Goal: Task Accomplishment & Management: Use online tool/utility

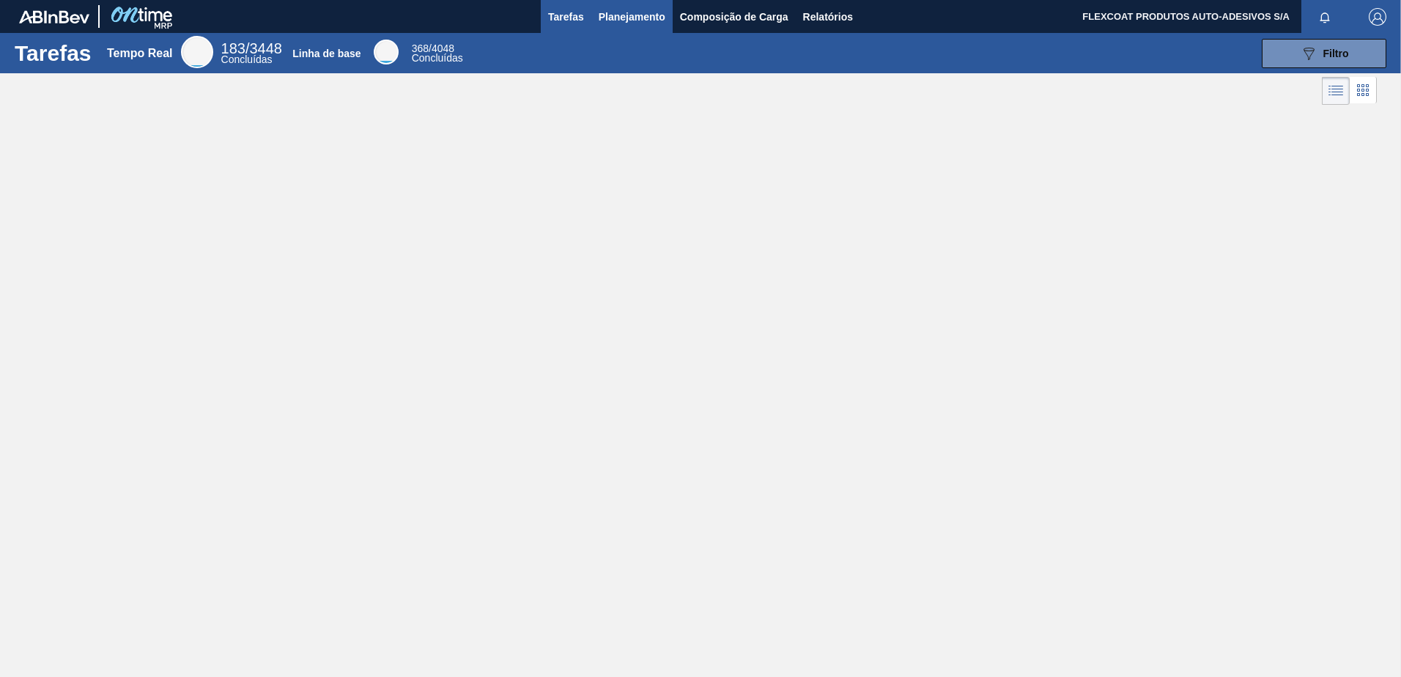
click at [616, 25] on span "Planejamento" at bounding box center [632, 17] width 67 height 18
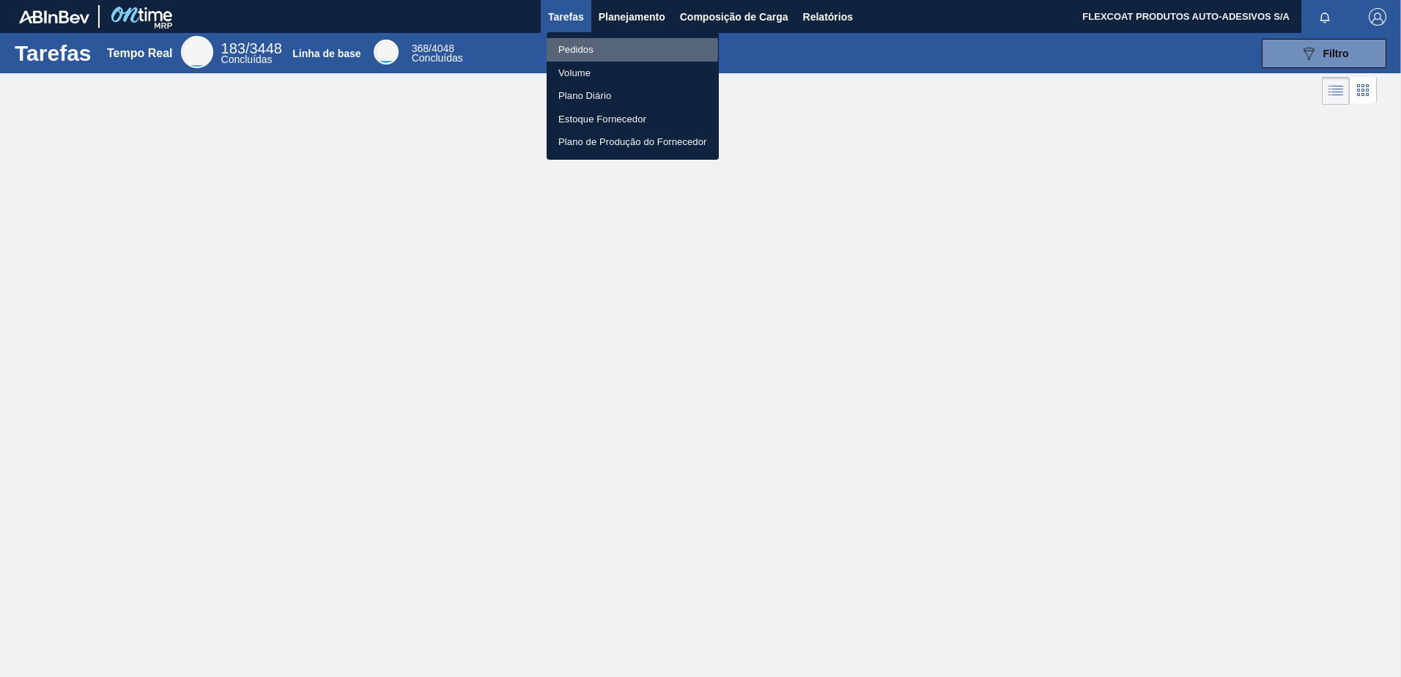
click at [583, 49] on li "Pedidos" at bounding box center [633, 49] width 172 height 23
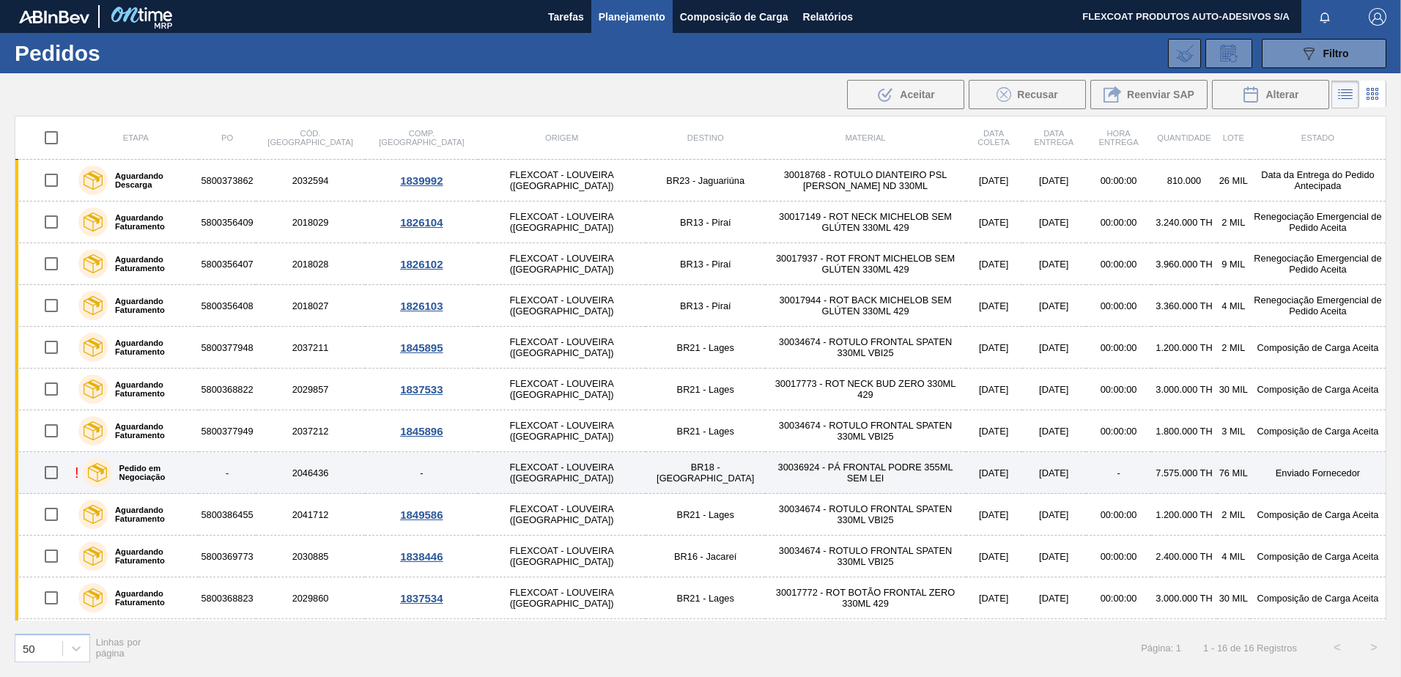
click at [173, 470] on label "Pedido em Negociação" at bounding box center [152, 473] width 81 height 18
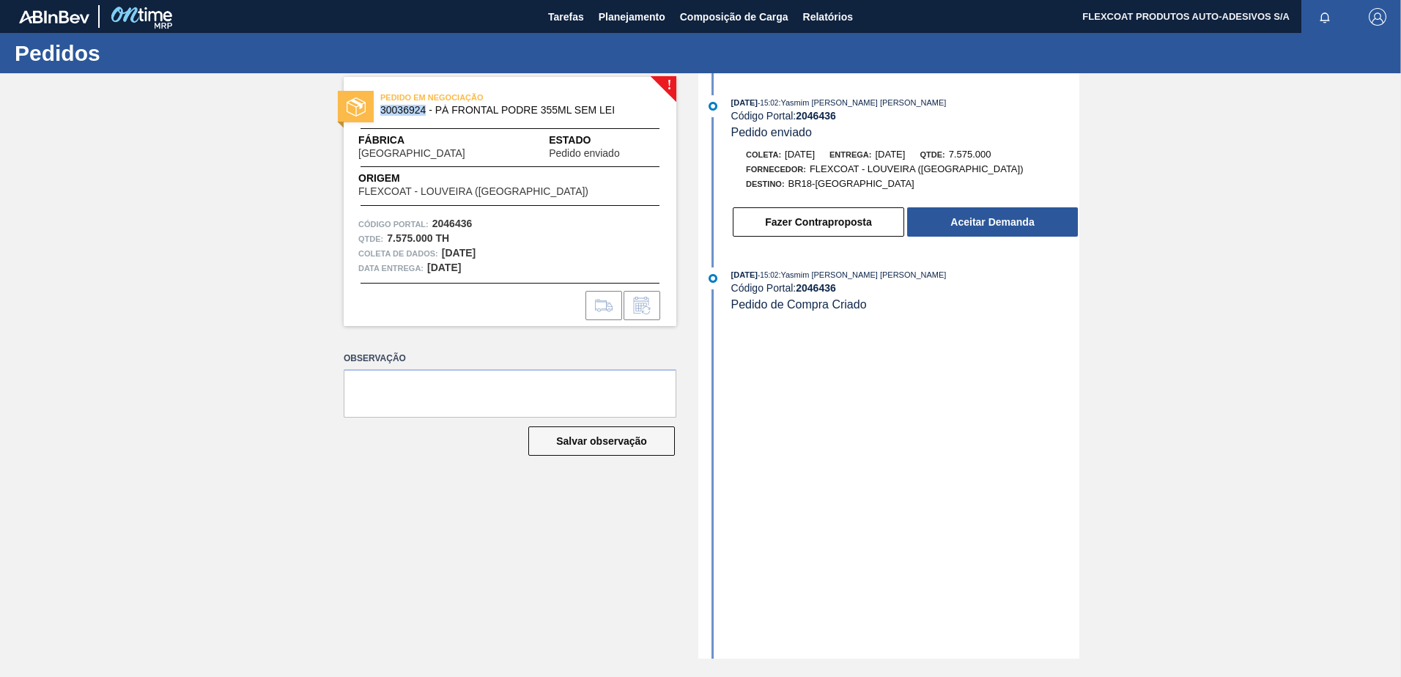
drag, startPoint x: 381, startPoint y: 111, endPoint x: 426, endPoint y: 114, distance: 45.6
click at [426, 114] on span "30036924 - PÁ FRONTAL PODRE 355ML SEM LEI" at bounding box center [513, 110] width 266 height 11
copy span "30036924"
click at [956, 218] on button "Aceitar Demanda" at bounding box center [992, 221] width 171 height 29
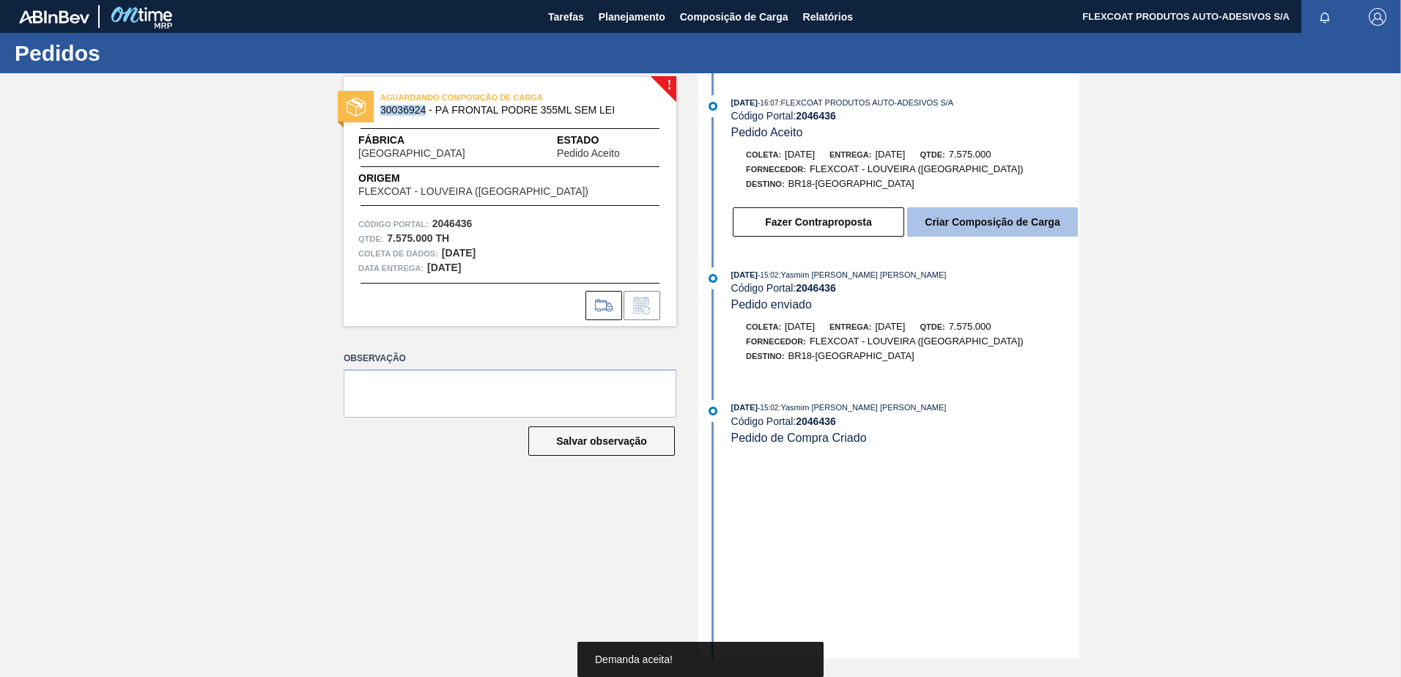
click at [1004, 229] on button "Criar Composição de Carga" at bounding box center [992, 221] width 171 height 29
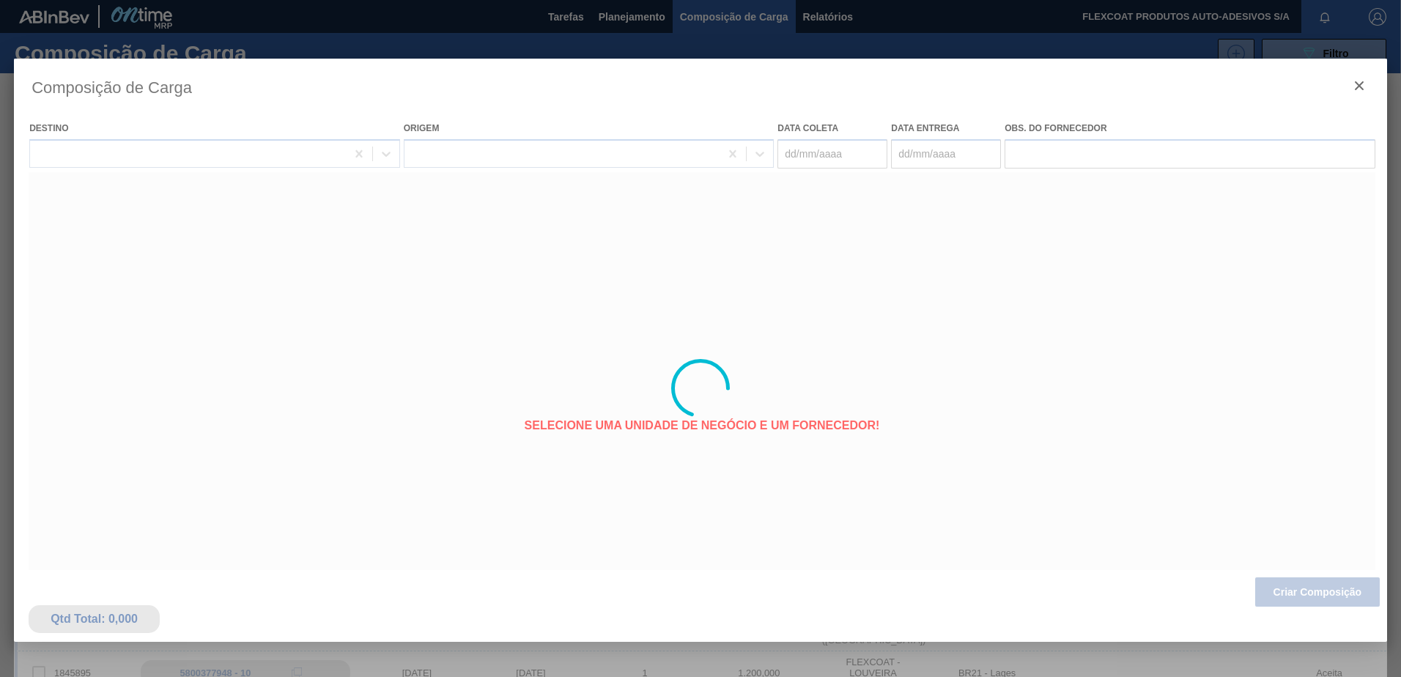
type coleta "12/10/2025"
type Entrega "17/10/2025"
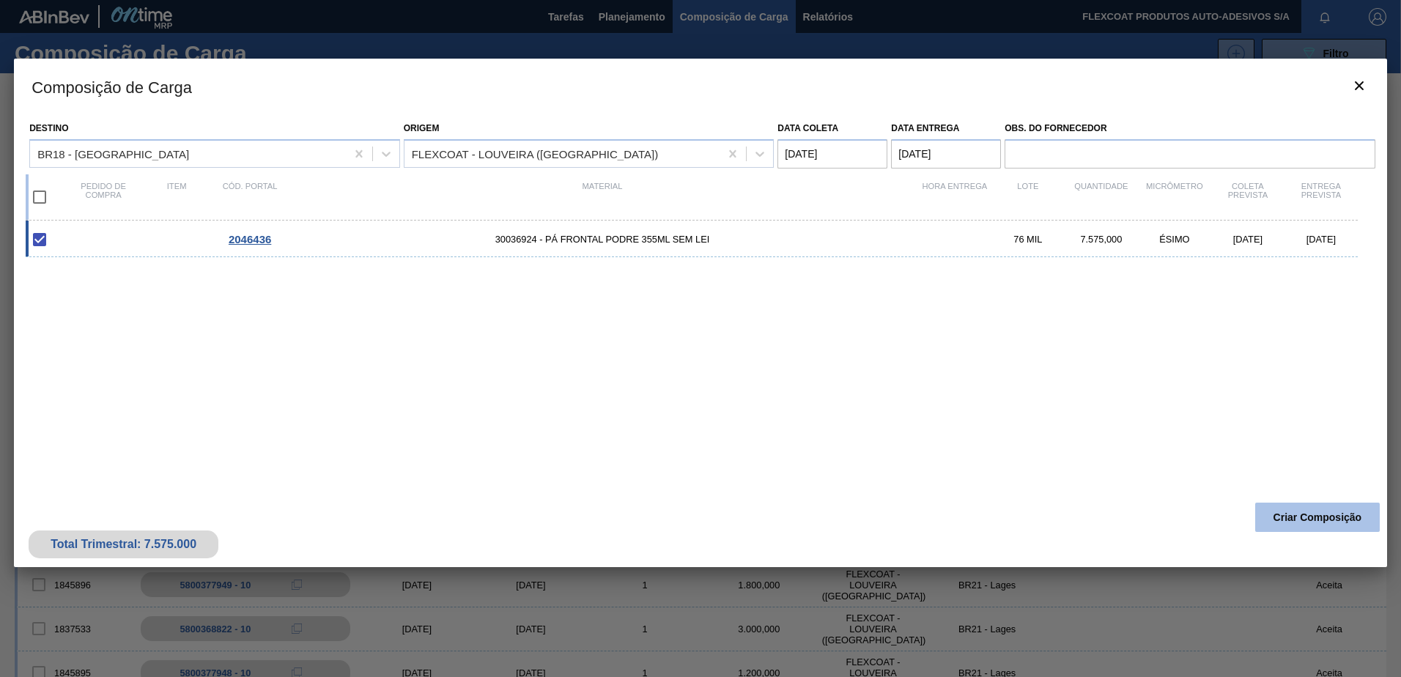
click at [1292, 516] on button "Criar Composição" at bounding box center [1317, 517] width 125 height 29
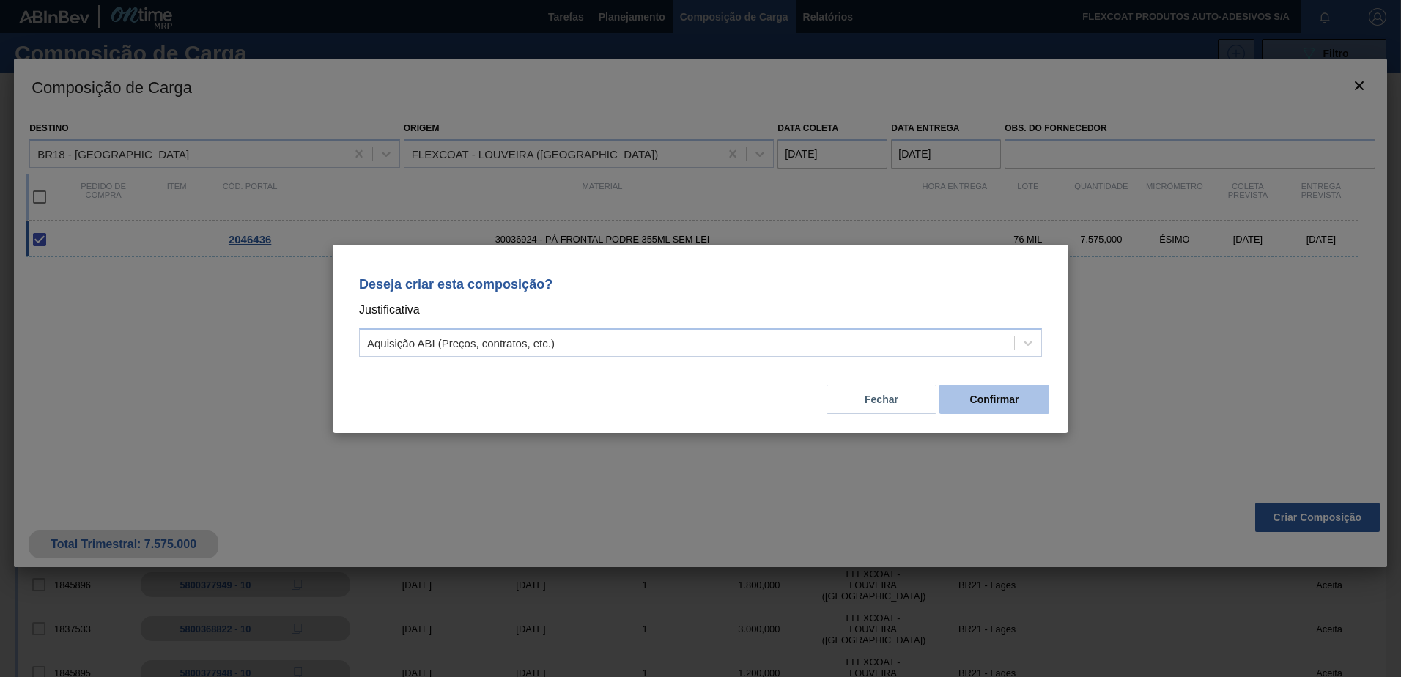
click at [989, 396] on button "Confirmar" at bounding box center [994, 399] width 110 height 29
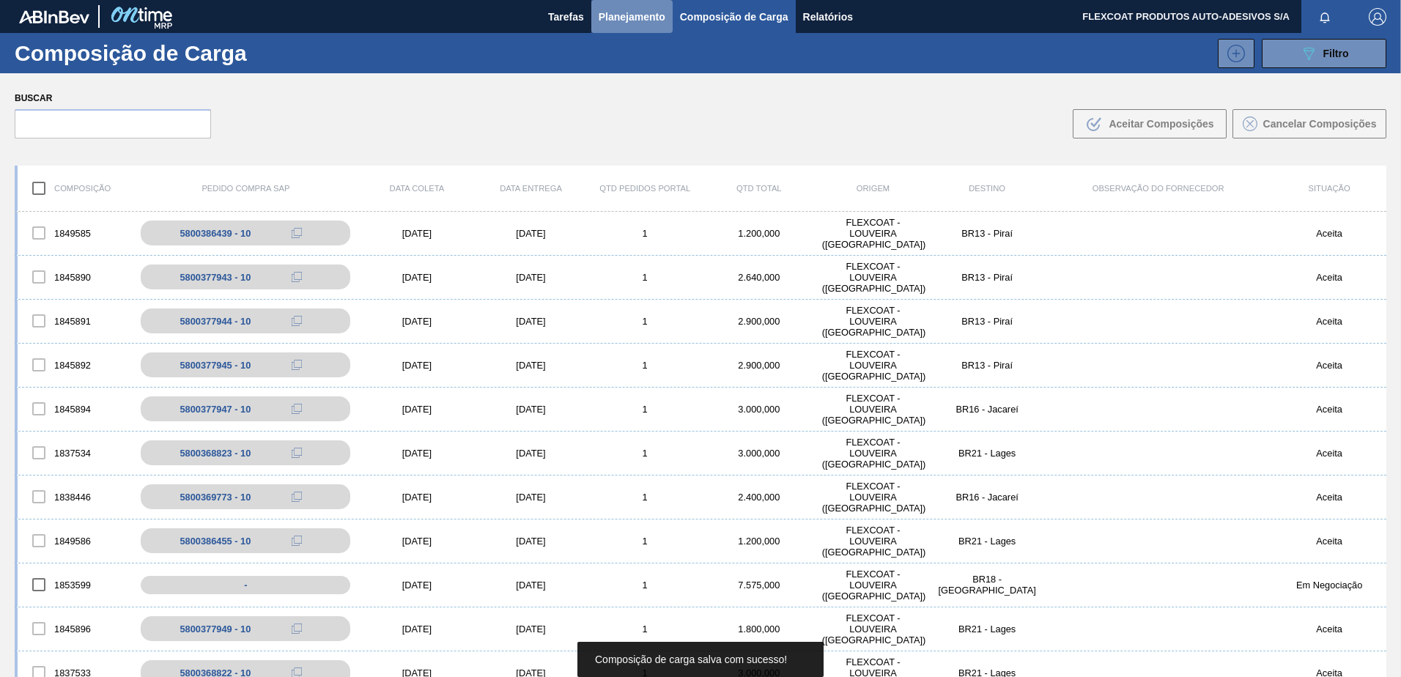
click at [618, 21] on span "Planejamento" at bounding box center [632, 17] width 67 height 18
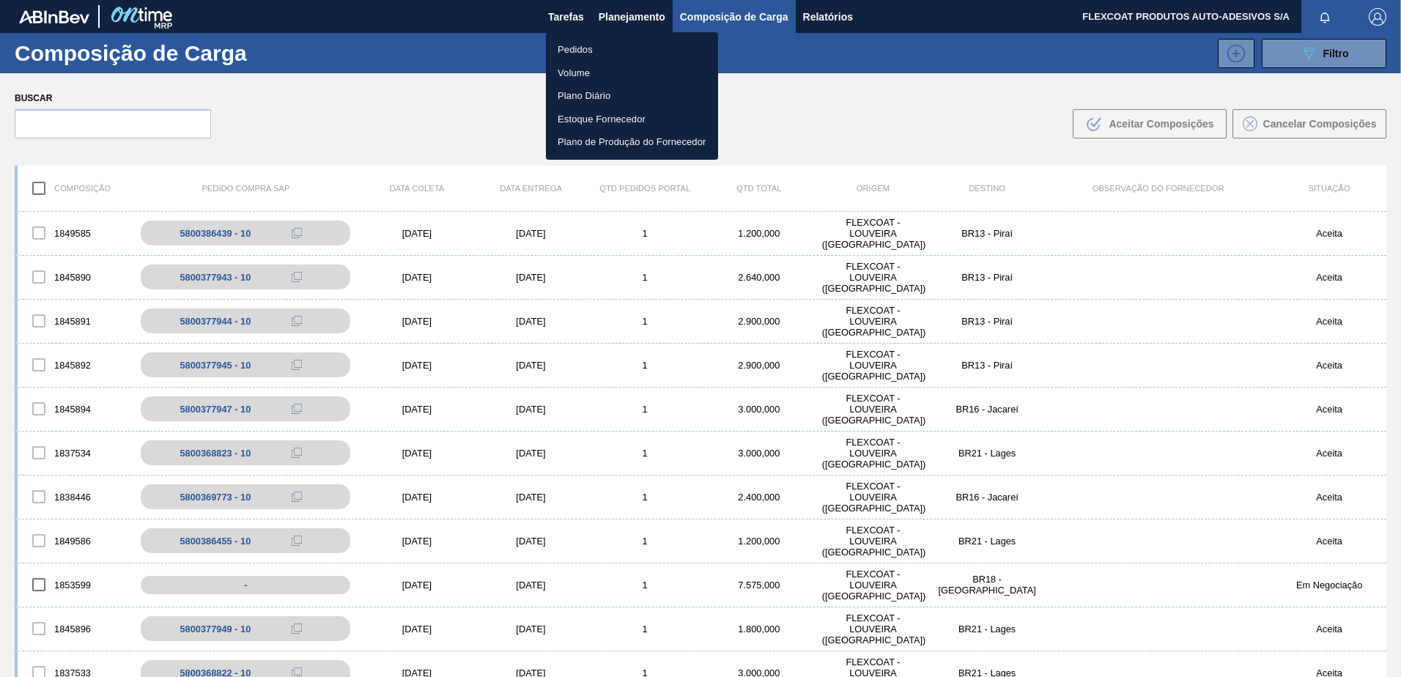
click at [569, 53] on li "Pedidos" at bounding box center [632, 49] width 172 height 23
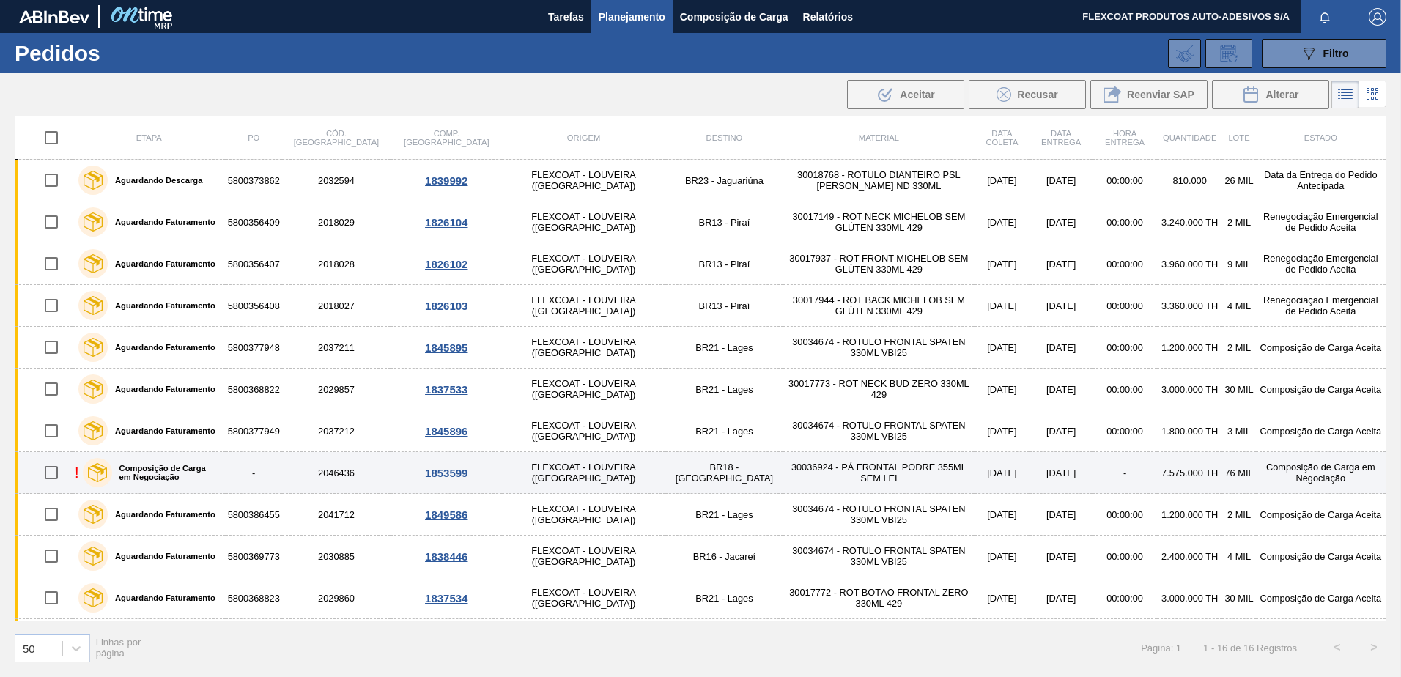
click at [161, 470] on label "Composição de Carga em Negociação" at bounding box center [166, 473] width 108 height 18
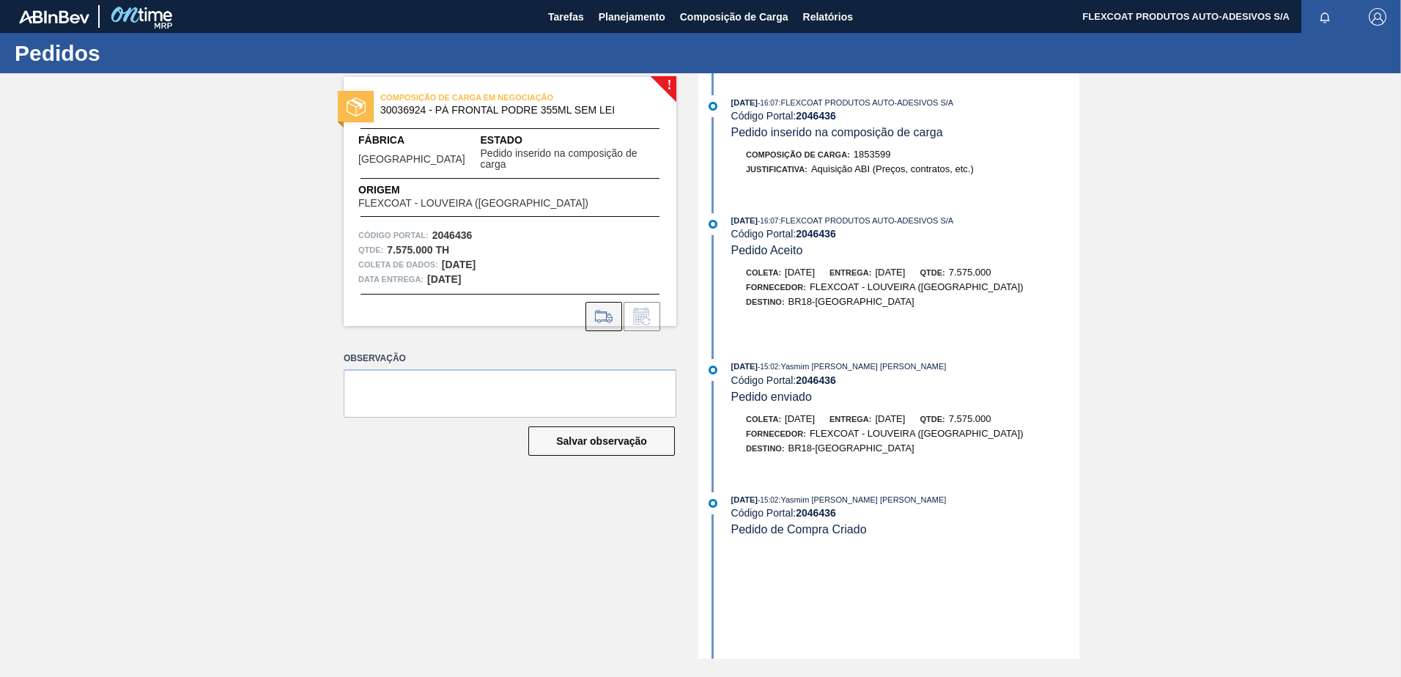
click at [594, 308] on icon at bounding box center [603, 317] width 23 height 18
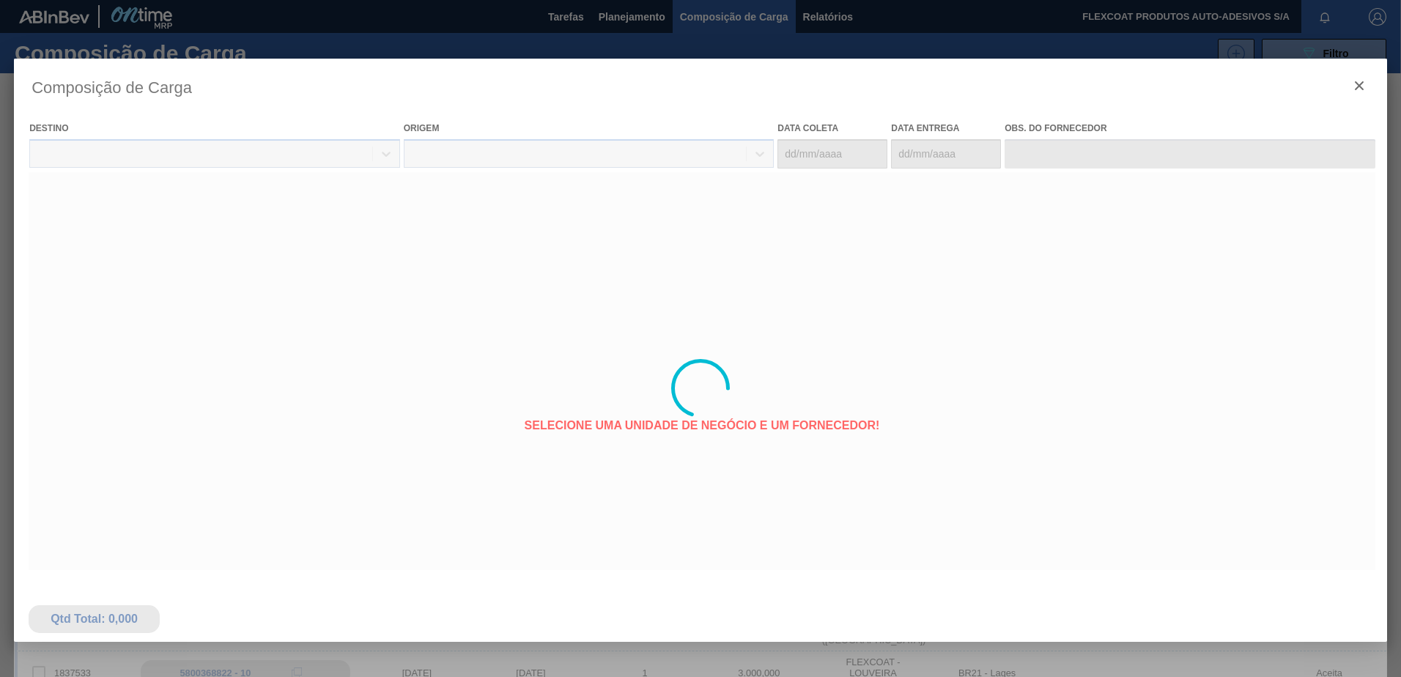
type coleta "12/10/2025"
type Entrega "17/10/2025"
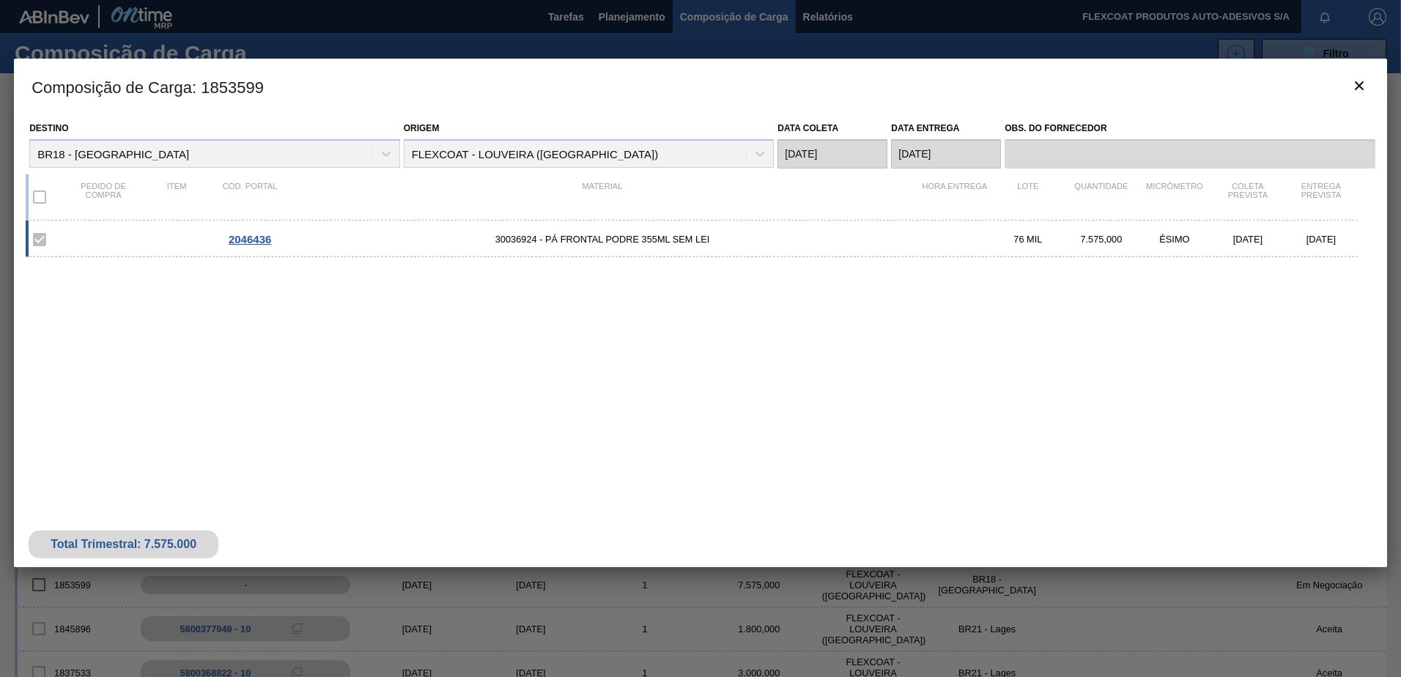
click at [599, 18] on div at bounding box center [700, 338] width 1401 height 677
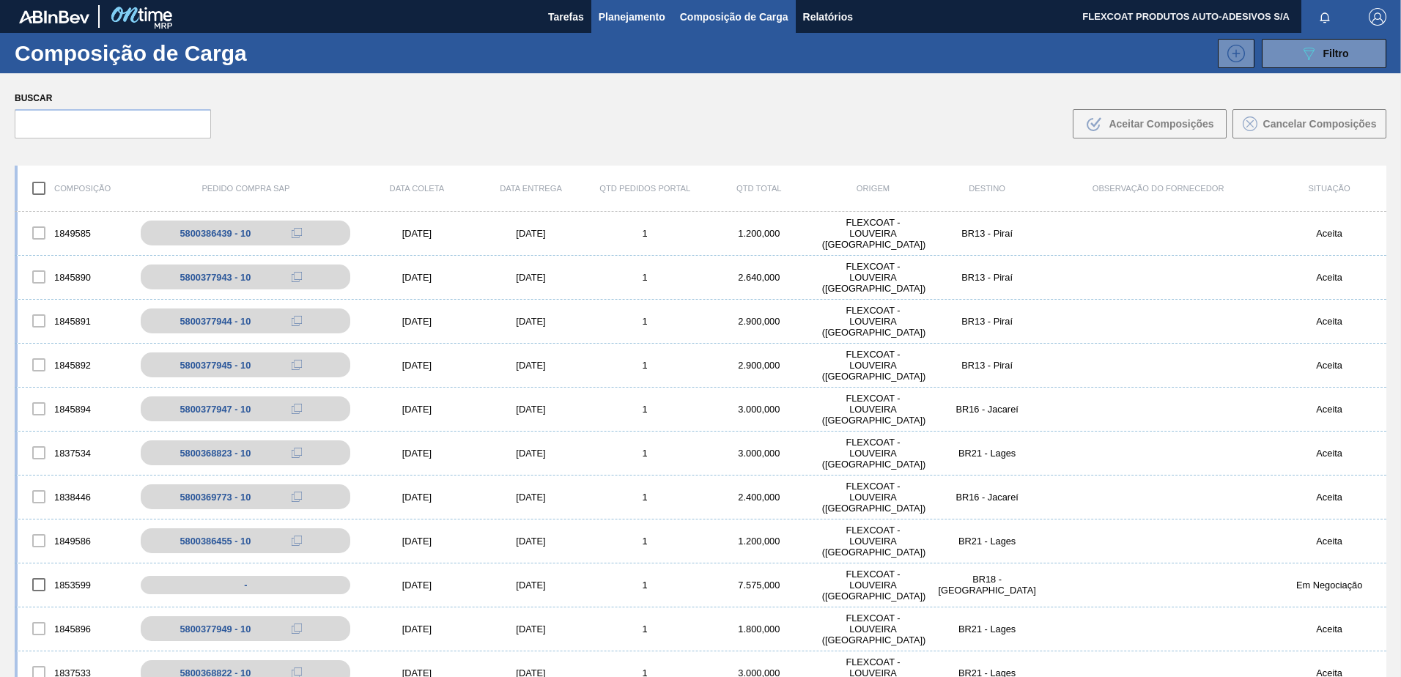
click at [608, 13] on span "Planejamento" at bounding box center [632, 17] width 67 height 18
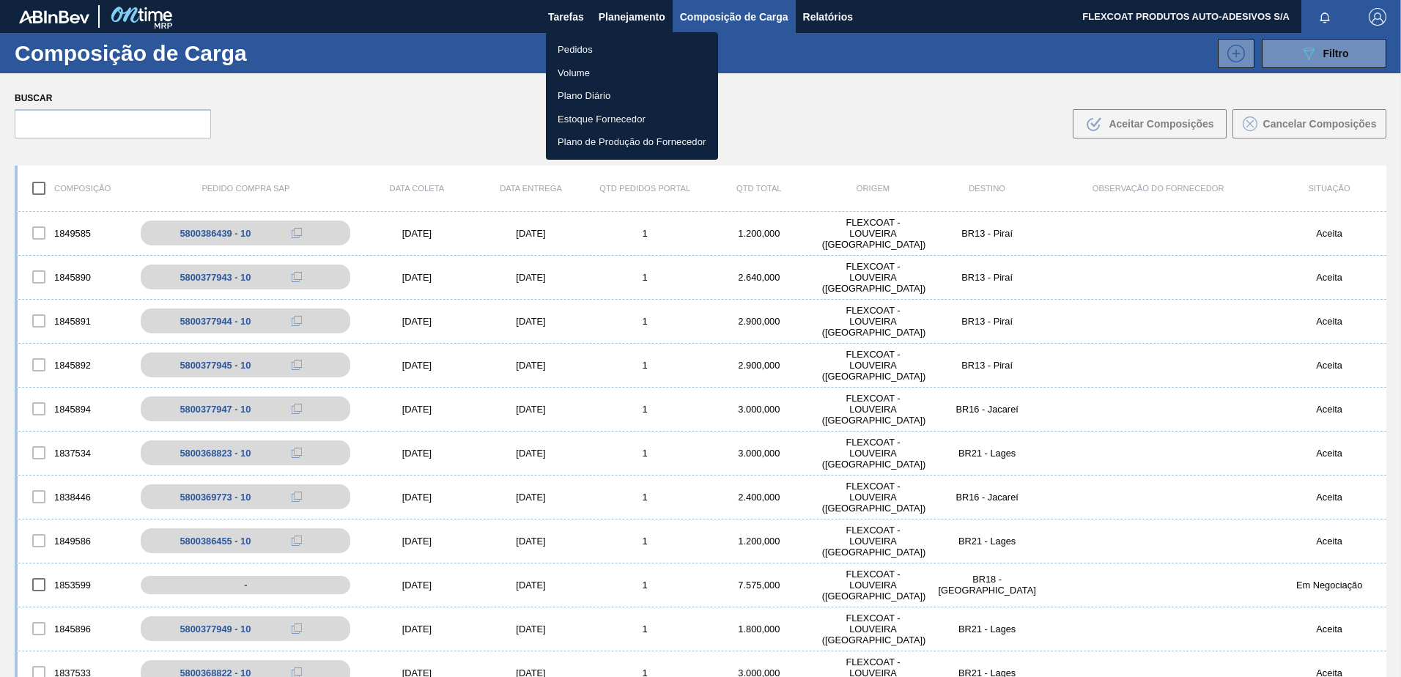
click at [569, 46] on li "Pedidos" at bounding box center [632, 49] width 172 height 23
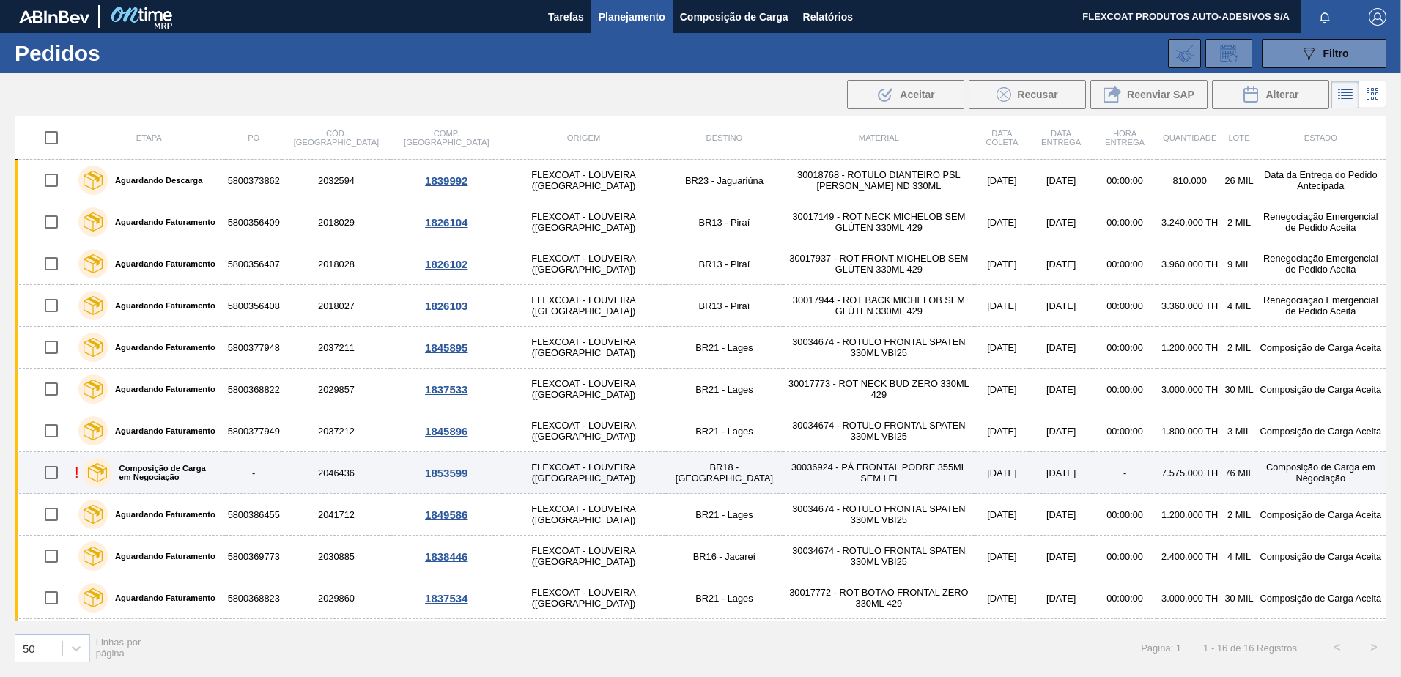
click at [182, 465] on label "Composição de Carga em Negociação" at bounding box center [166, 473] width 108 height 18
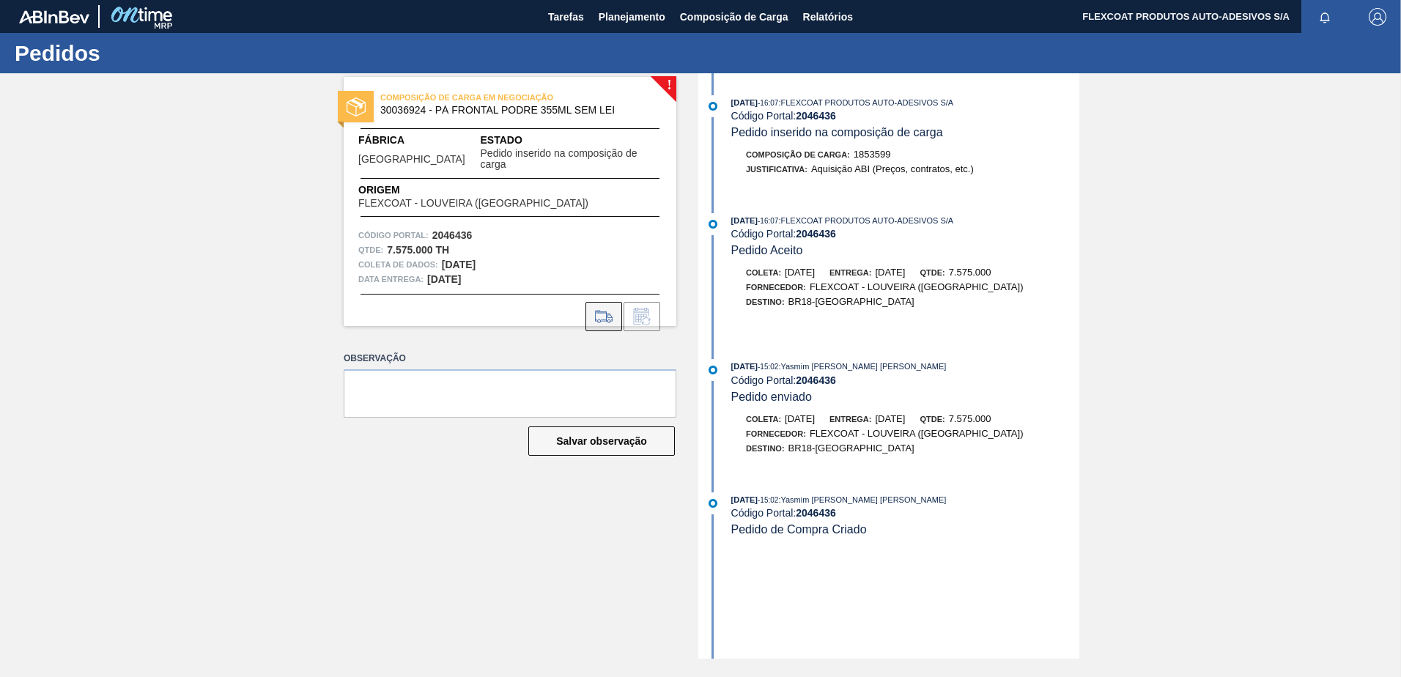
click at [604, 308] on icon at bounding box center [603, 317] width 23 height 18
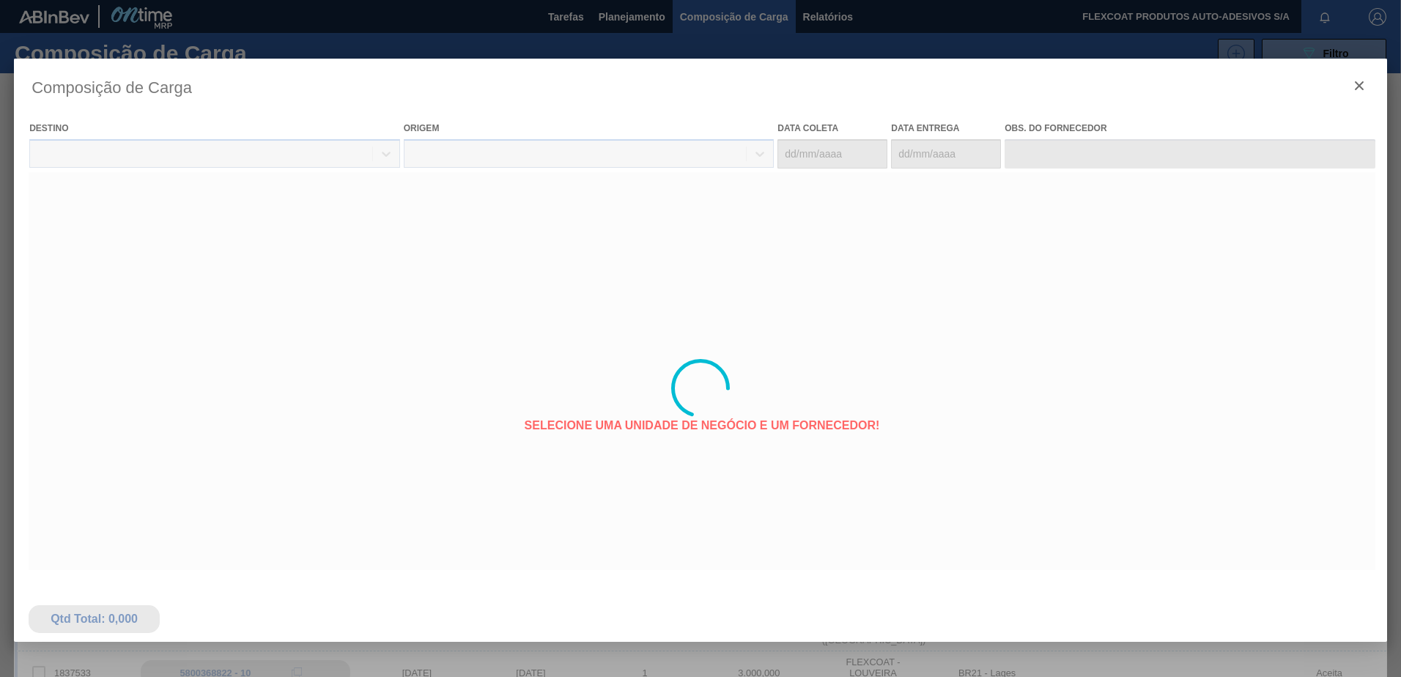
type coleta "12/10/2025"
type Entrega "17/10/2025"
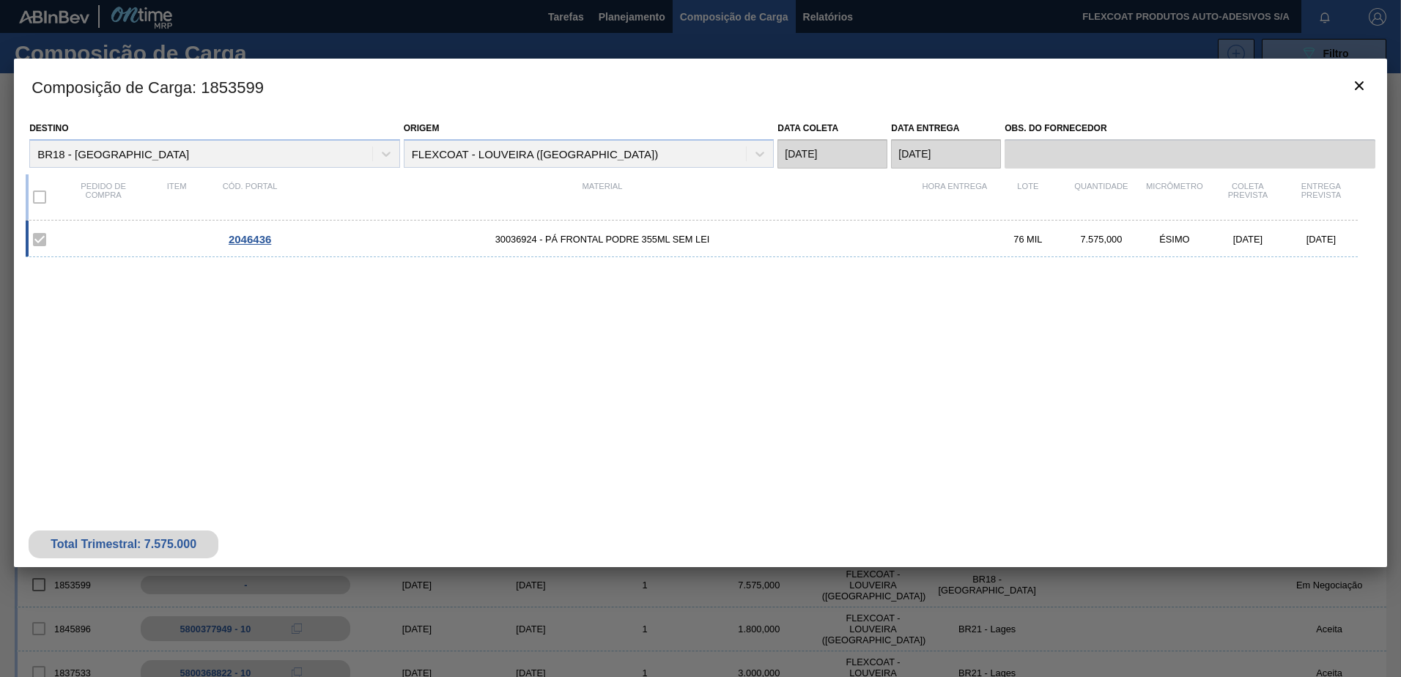
click at [601, 21] on div at bounding box center [700, 338] width 1401 height 677
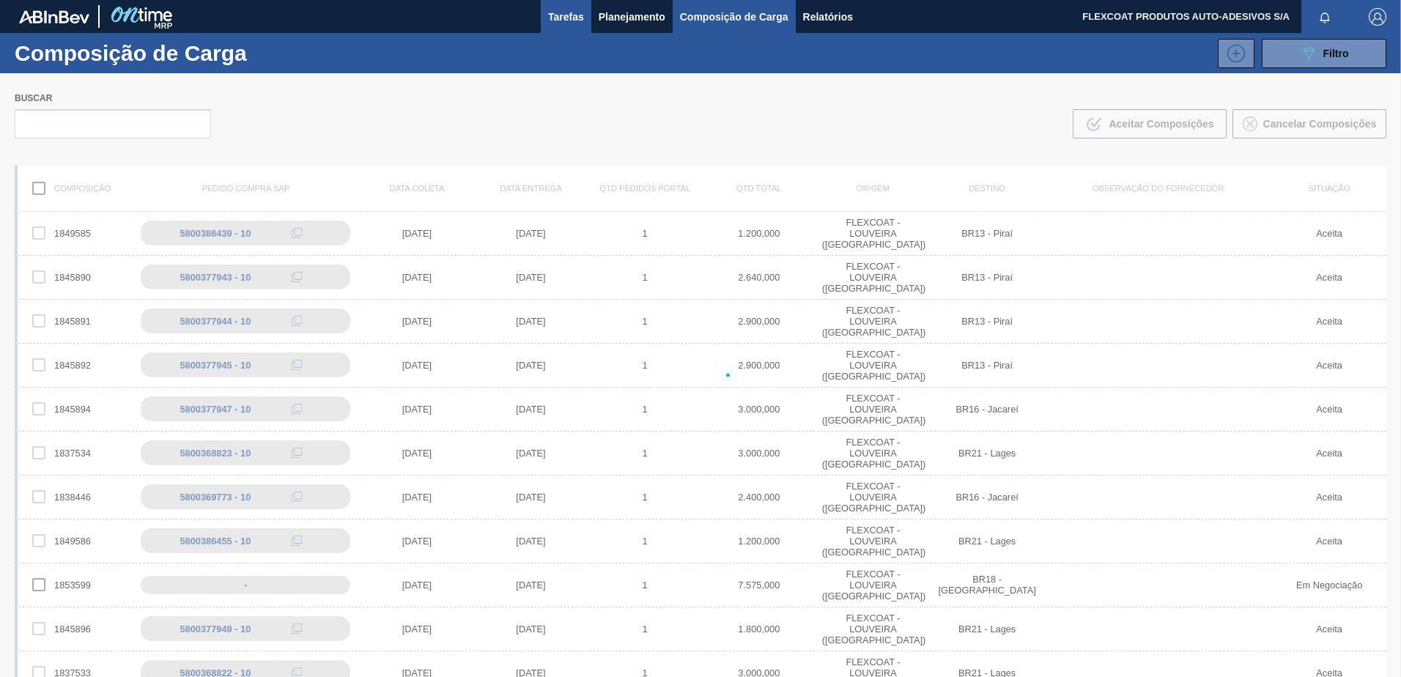
click at [578, 22] on span "Tarefas" at bounding box center [566, 17] width 36 height 18
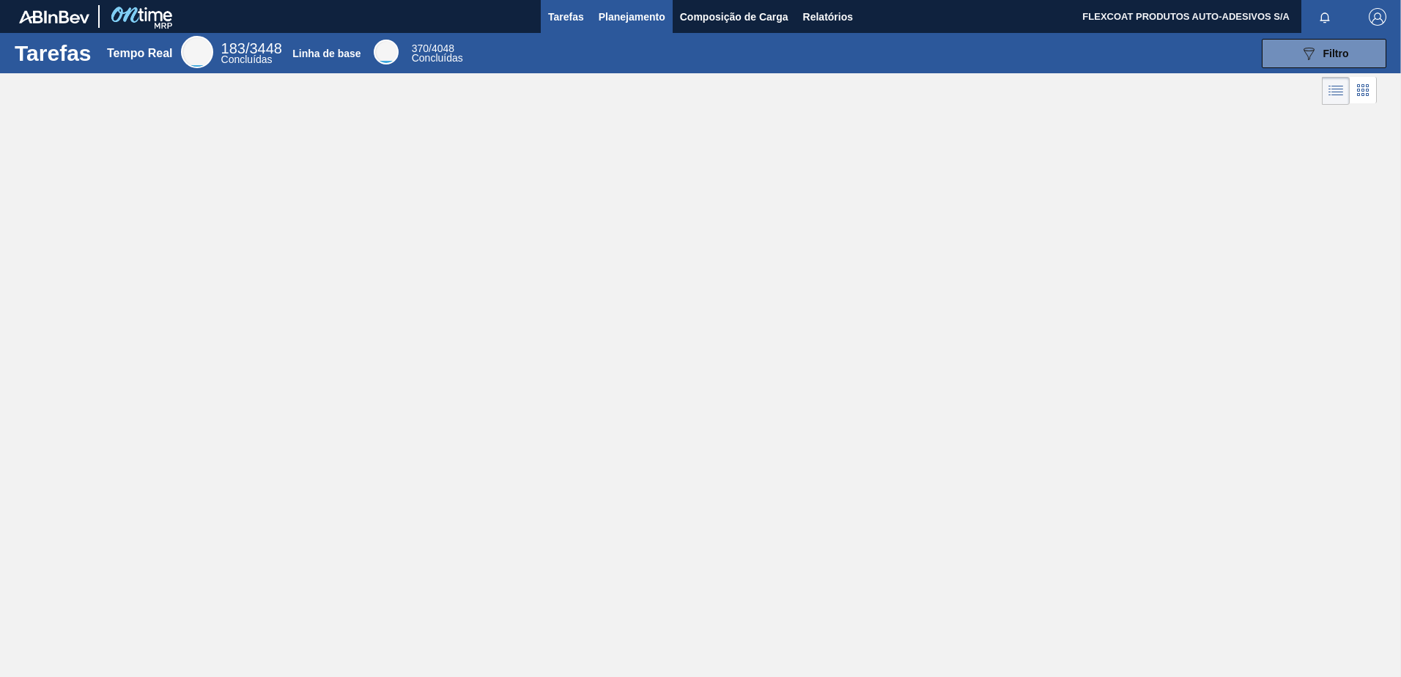
click at [605, 19] on span "Planejamento" at bounding box center [632, 17] width 67 height 18
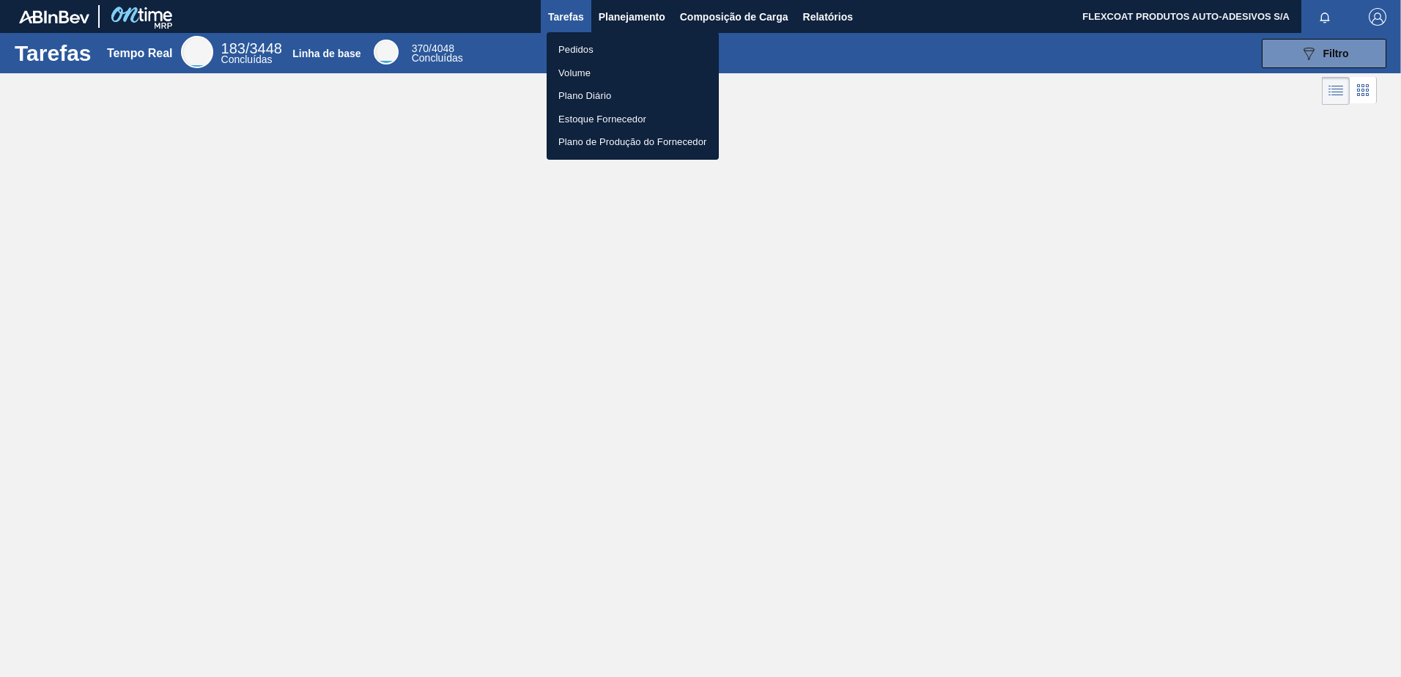
click at [576, 49] on li "Pedidos" at bounding box center [633, 49] width 172 height 23
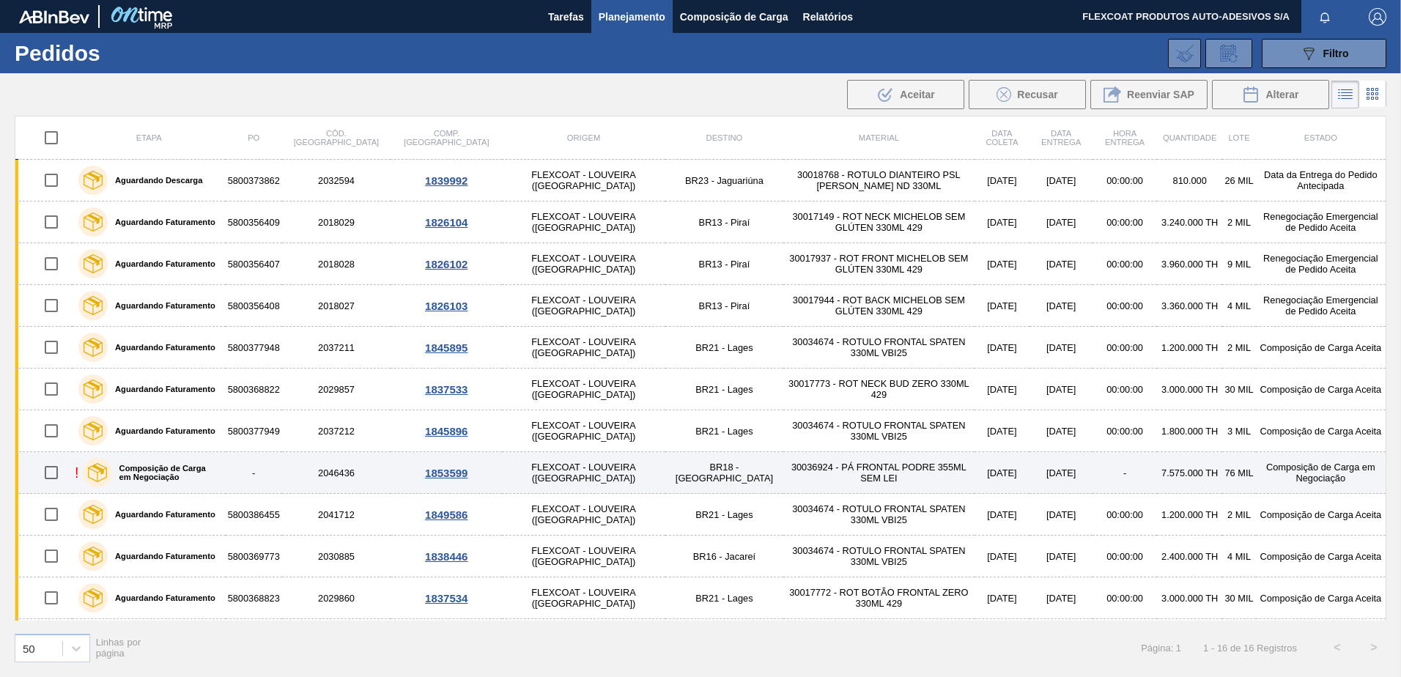
click at [136, 470] on label "Composição de Carga em Negociação" at bounding box center [166, 473] width 108 height 18
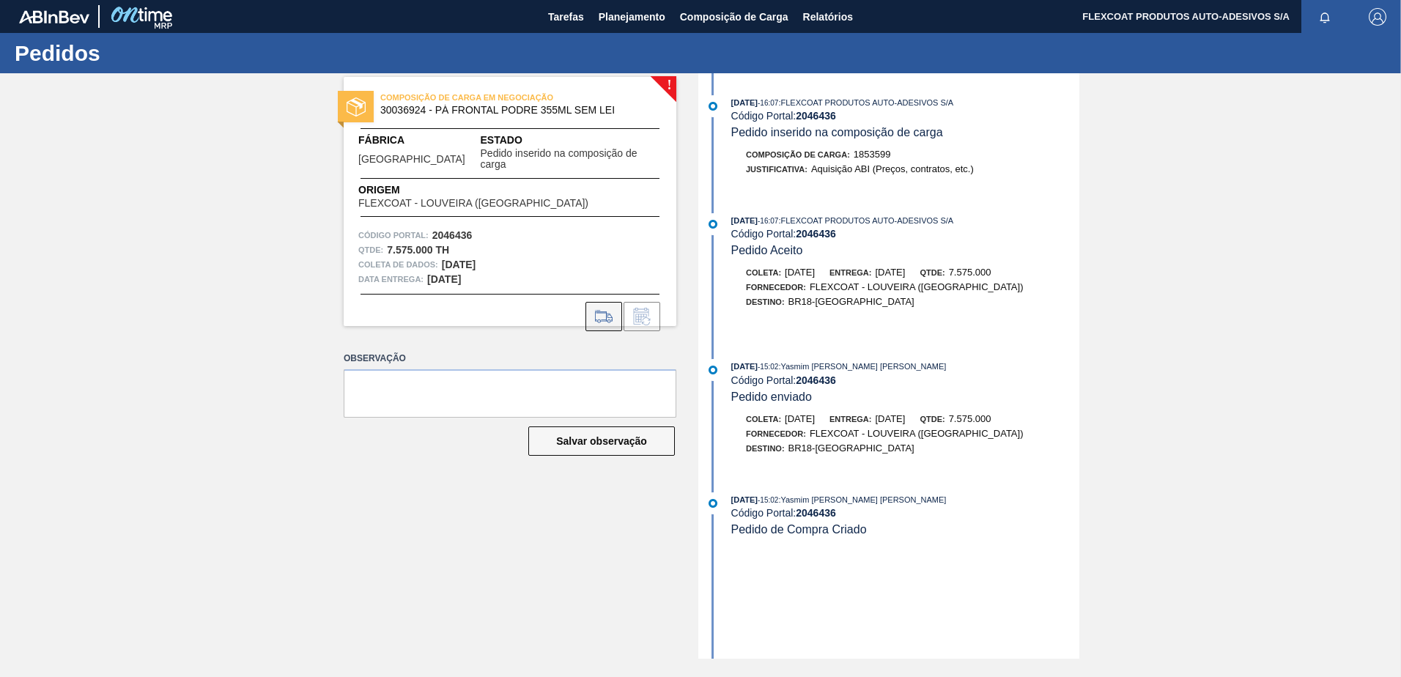
click at [603, 308] on icon at bounding box center [603, 317] width 23 height 18
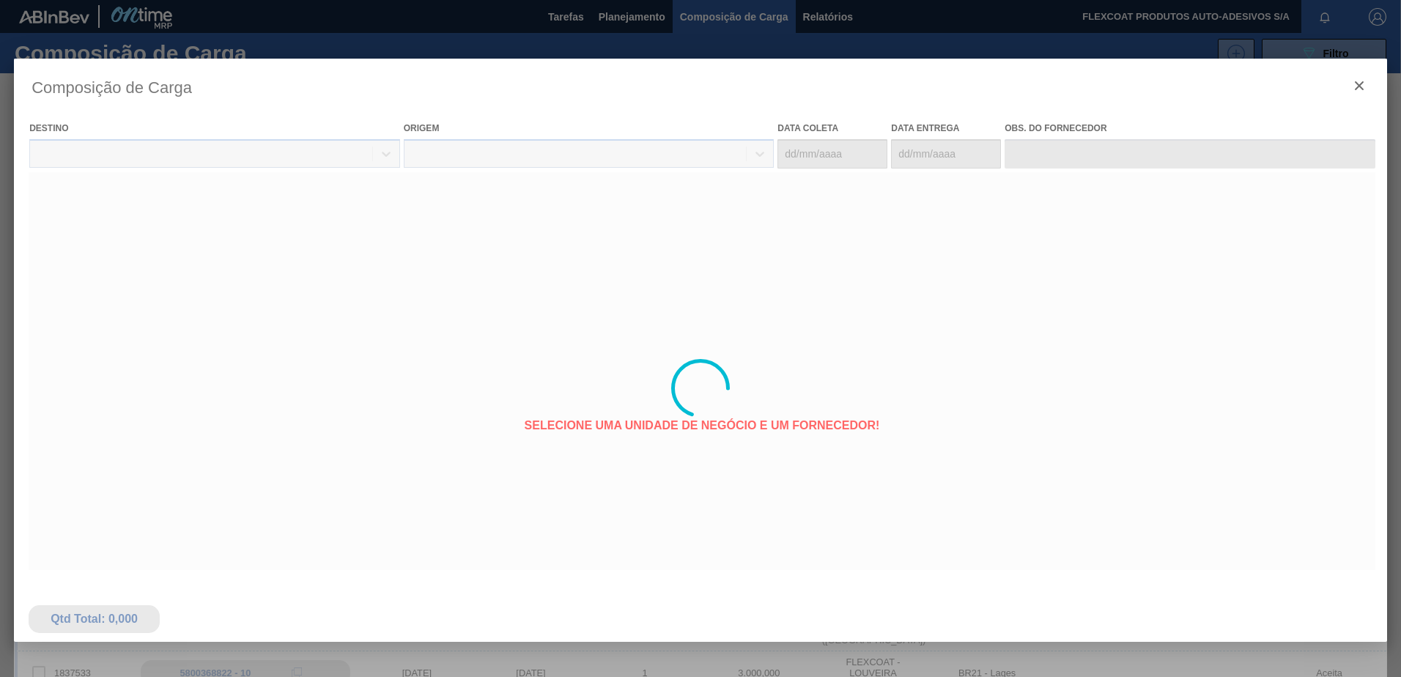
type coleta "12/10/2025"
type Entrega "17/10/2025"
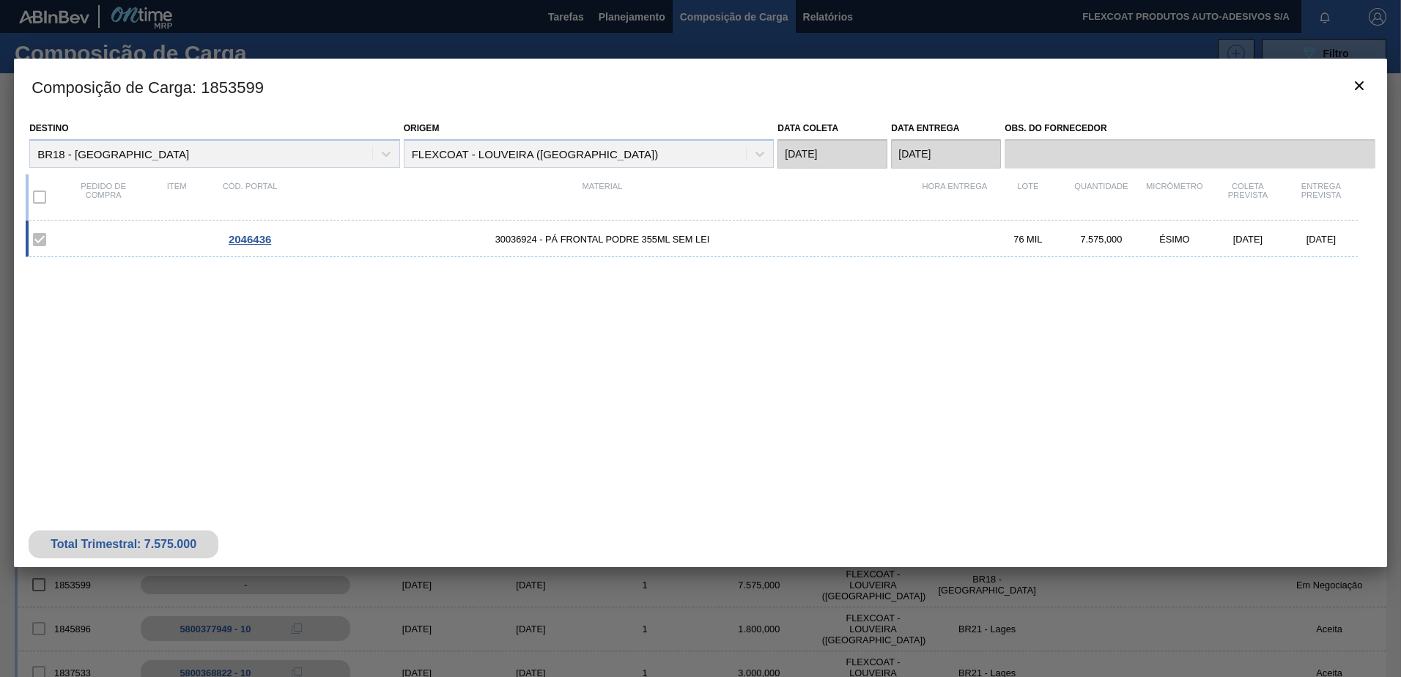
click at [594, 10] on div at bounding box center [700, 338] width 1401 height 677
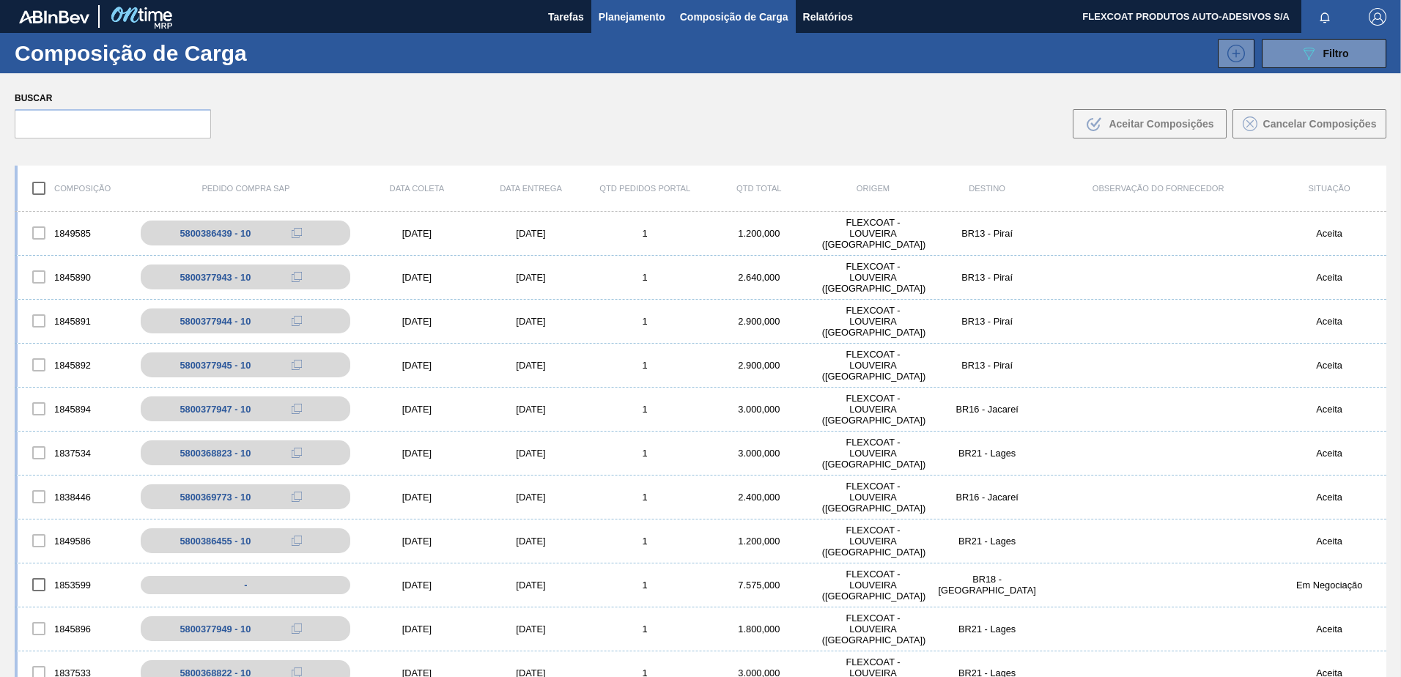
click at [613, 14] on span "Planejamento" at bounding box center [632, 17] width 67 height 18
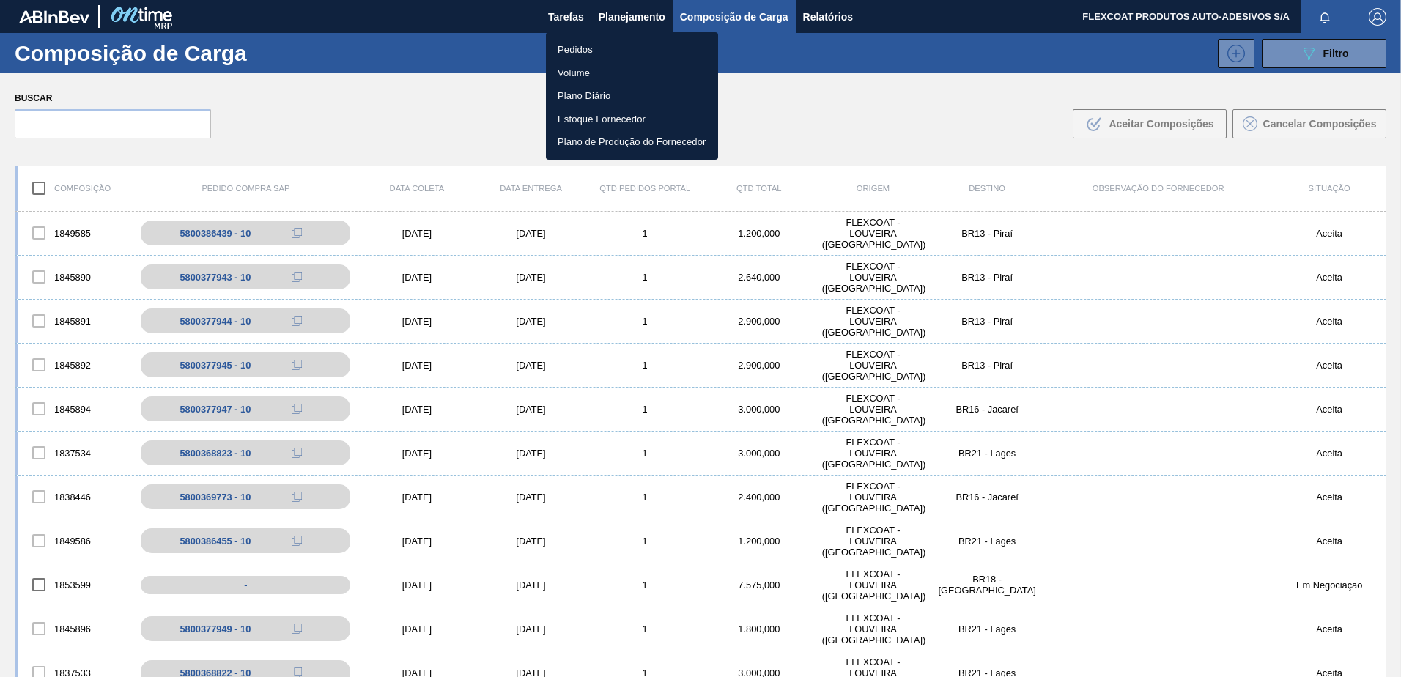
click at [577, 49] on li "Pedidos" at bounding box center [632, 49] width 172 height 23
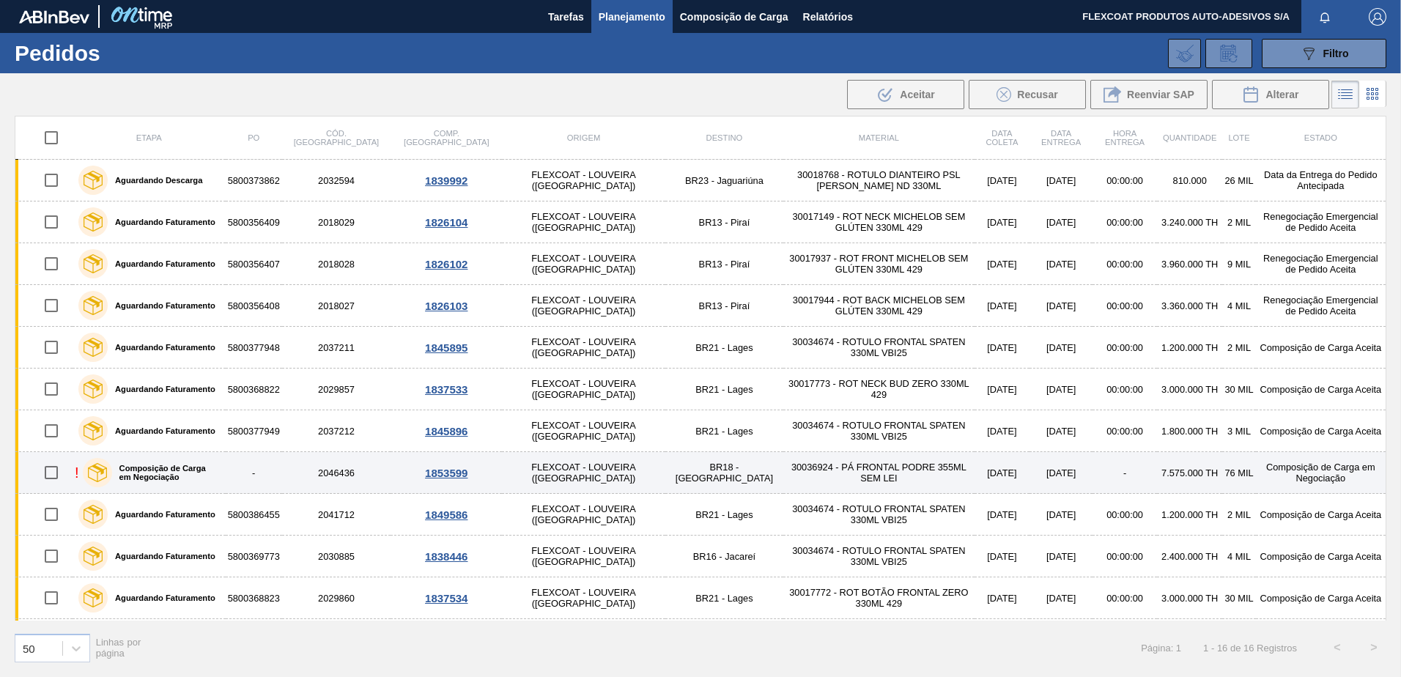
click at [145, 470] on label "Composição de Carga em Negociação" at bounding box center [166, 473] width 108 height 18
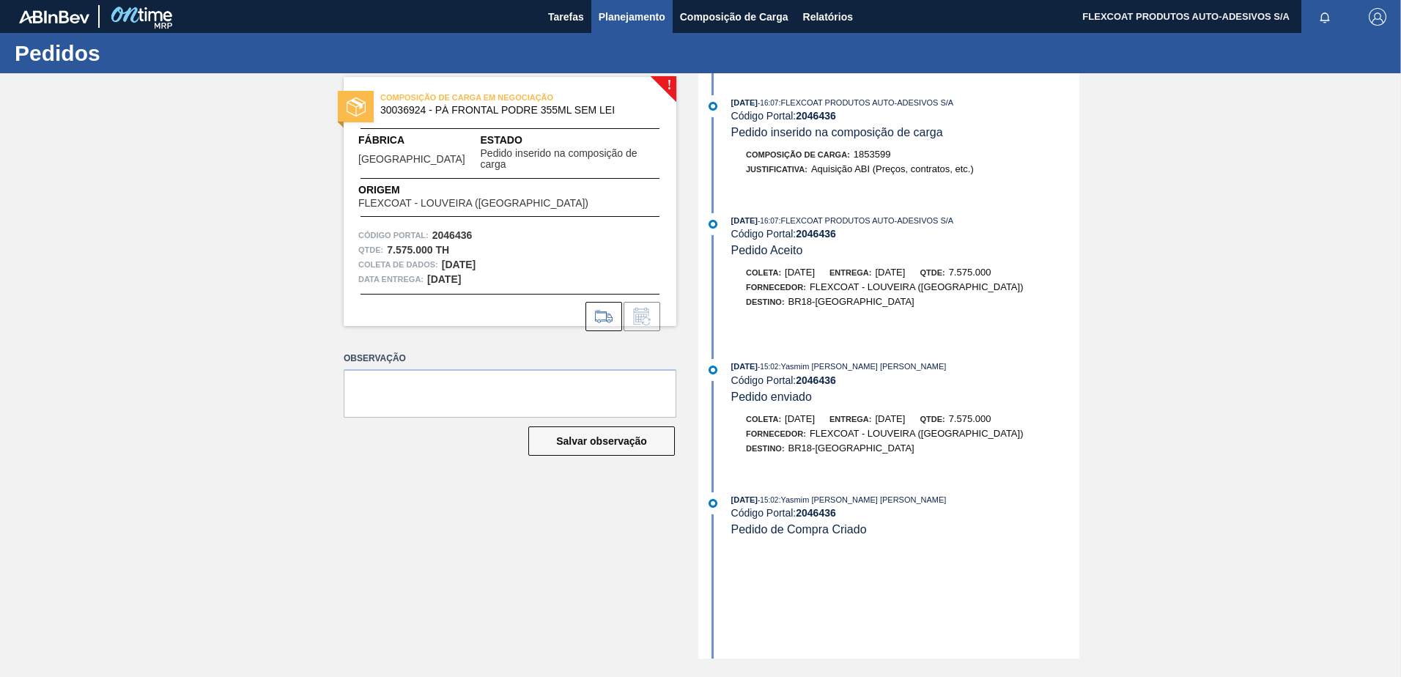
click at [621, 11] on span "Planejamento" at bounding box center [632, 17] width 67 height 18
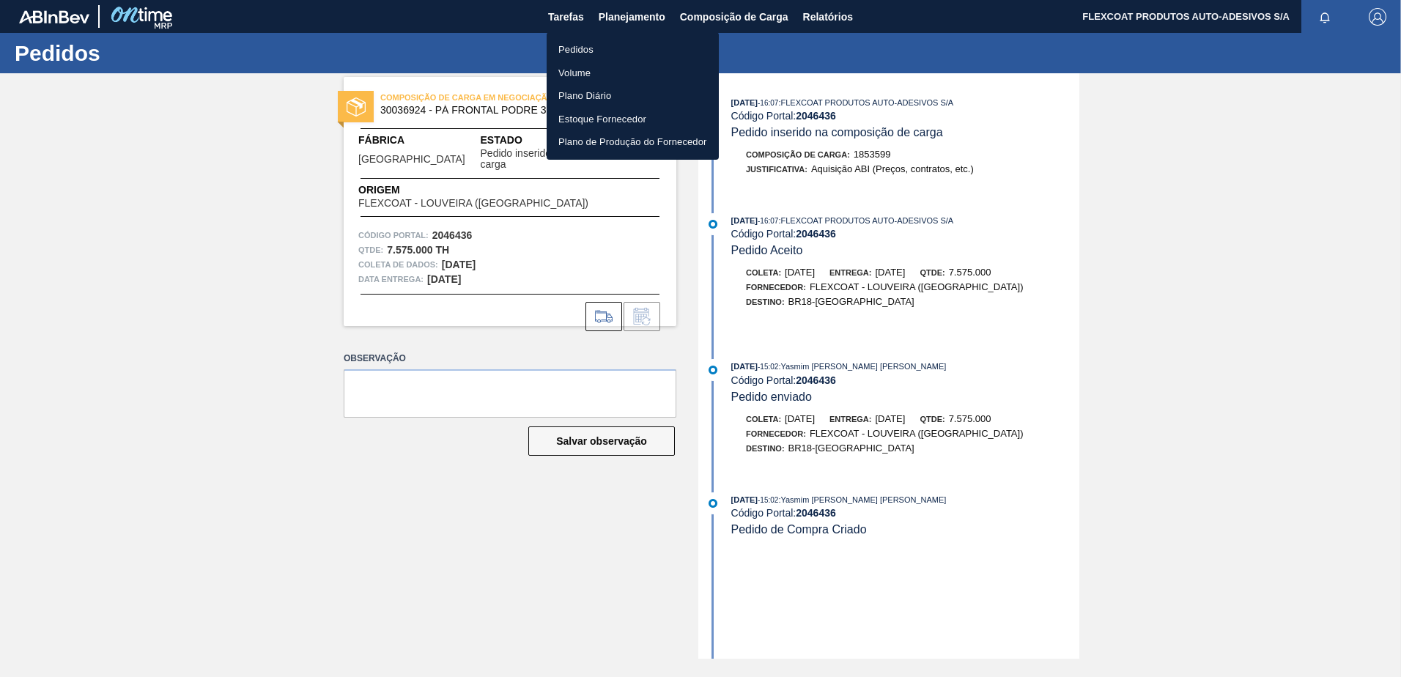
click at [573, 48] on li "Pedidos" at bounding box center [633, 49] width 172 height 23
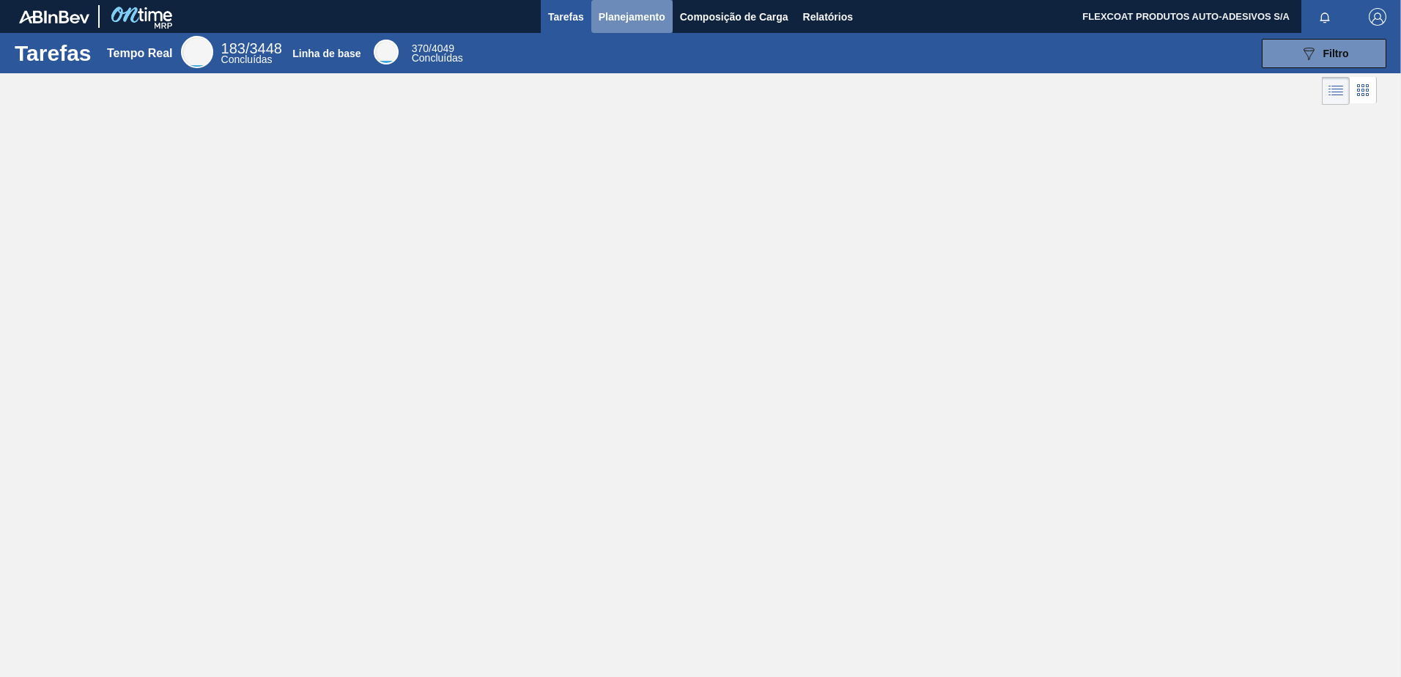
click at [608, 17] on span "Planejamento" at bounding box center [632, 17] width 67 height 18
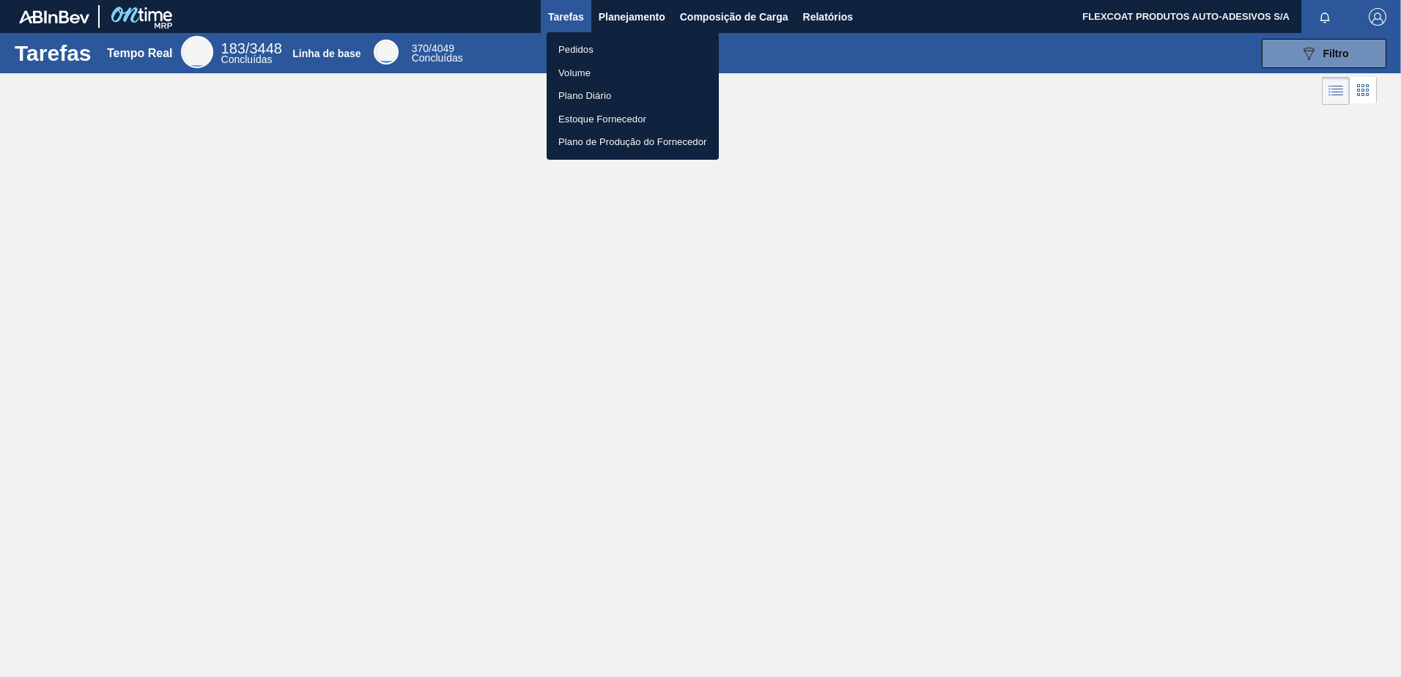
click at [563, 53] on li "Pedidos" at bounding box center [633, 49] width 172 height 23
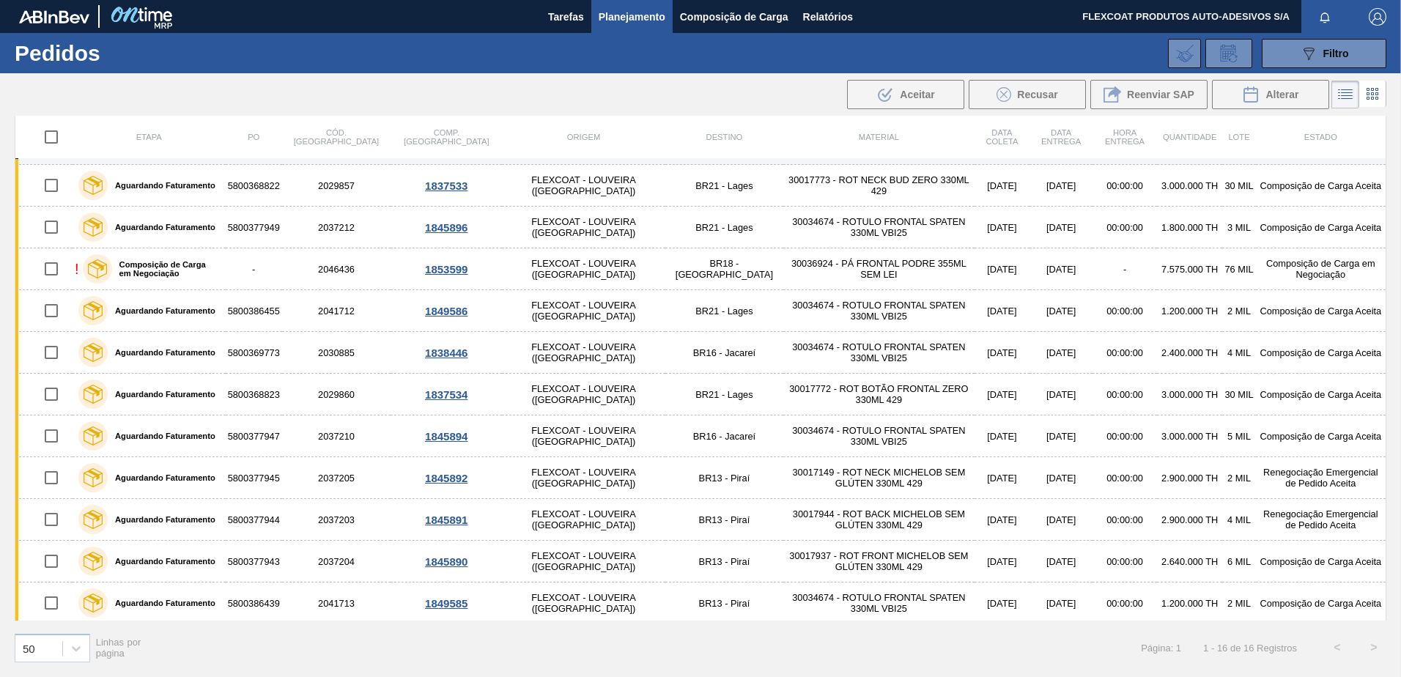
scroll to position [207, 0]
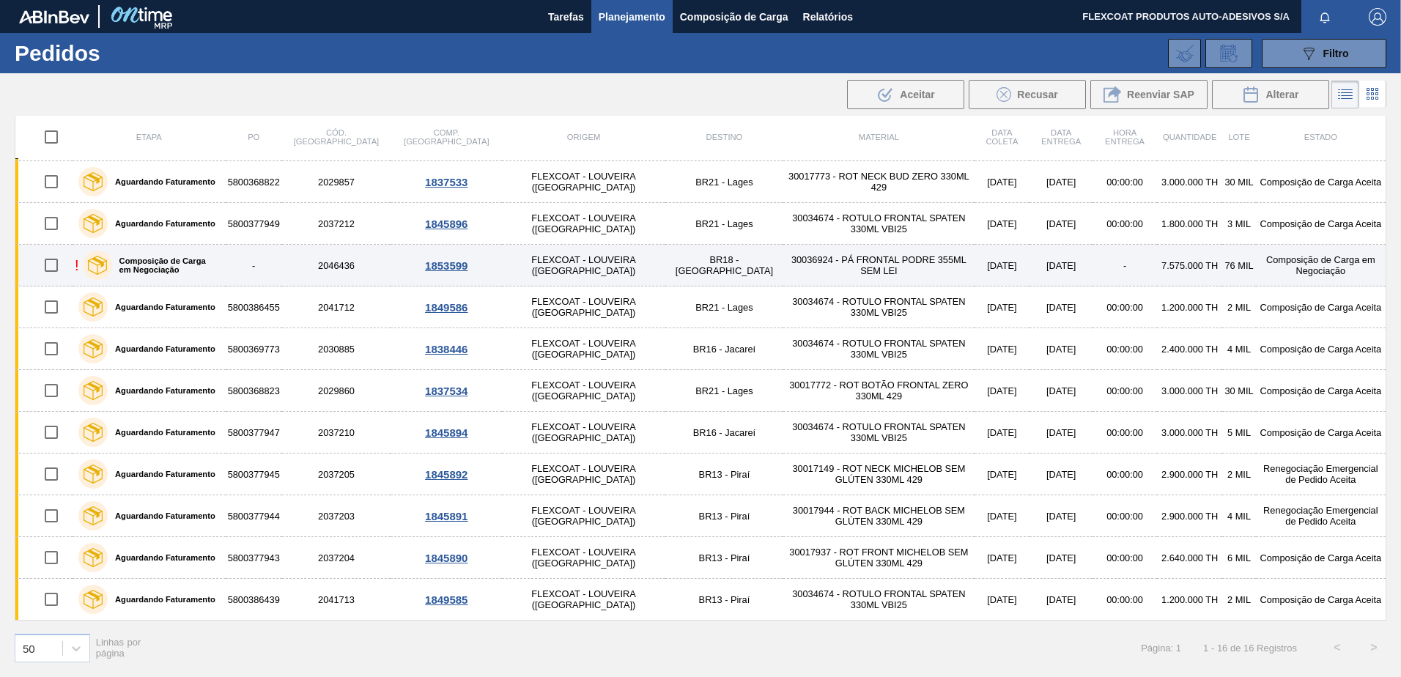
click at [140, 258] on label "Composição de Carga em Negociação" at bounding box center [166, 265] width 108 height 18
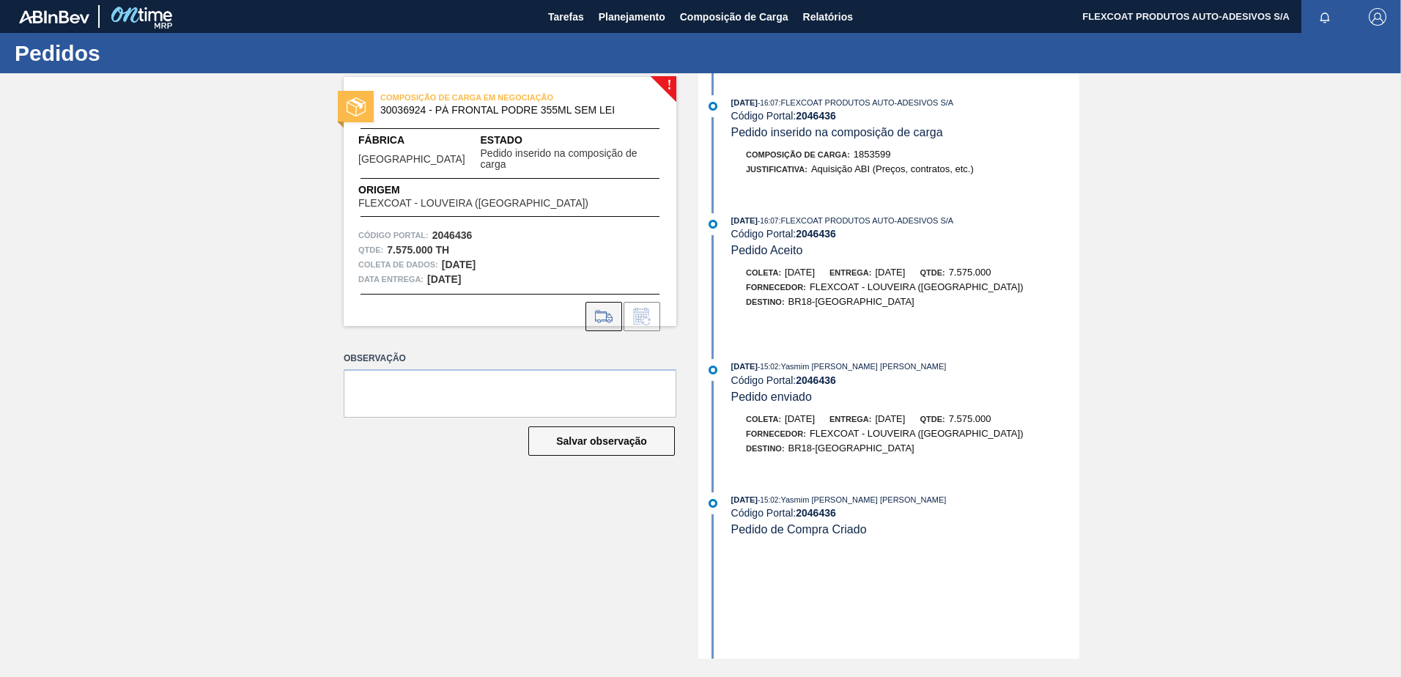
click at [597, 308] on icon at bounding box center [603, 317] width 23 height 18
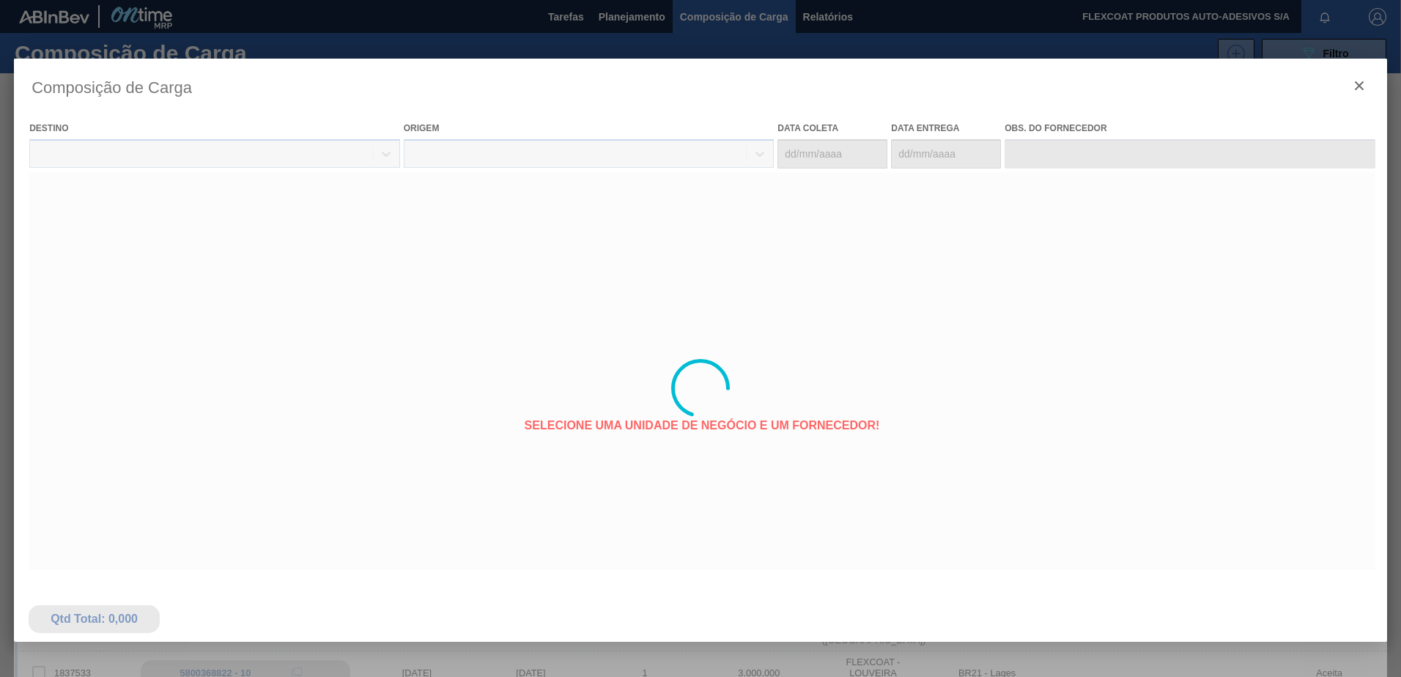
type coleta "12/10/2025"
type Entrega "17/10/2025"
